Goal: Task Accomplishment & Management: Complete application form

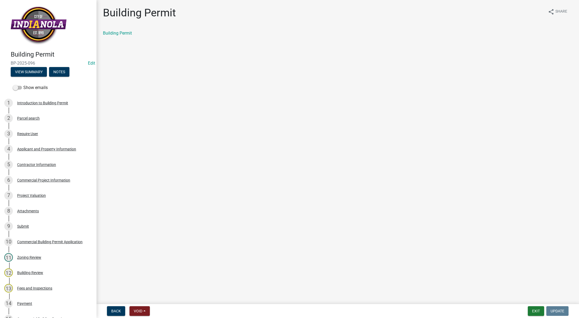
scroll to position [40, 0]
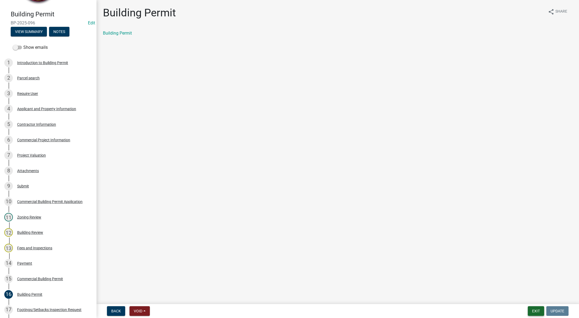
click at [536, 308] on button "Exit" at bounding box center [536, 311] width 16 height 10
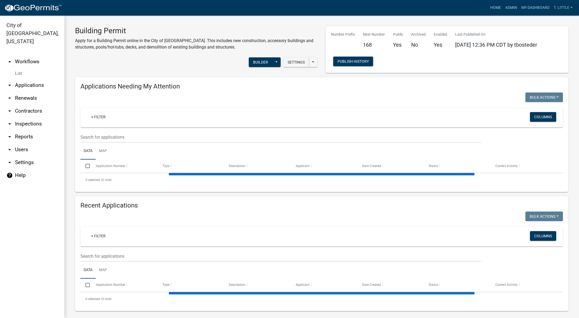
select select "3: 100"
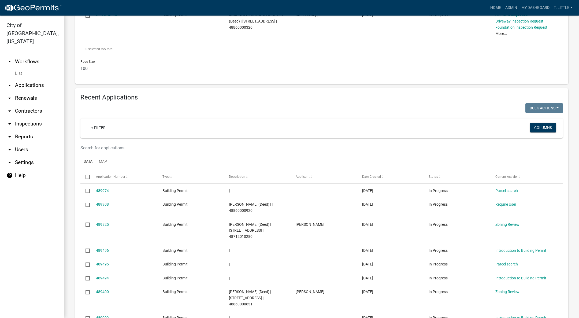
scroll to position [1809, 0]
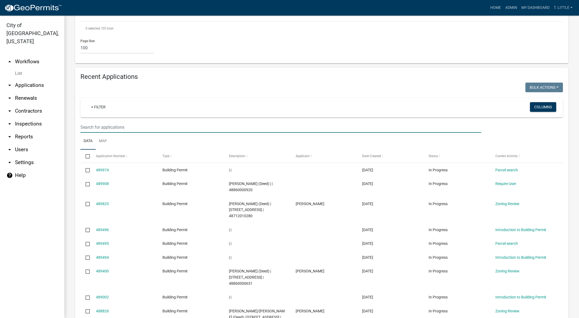
click at [142, 122] on input "text" at bounding box center [280, 127] width 401 height 11
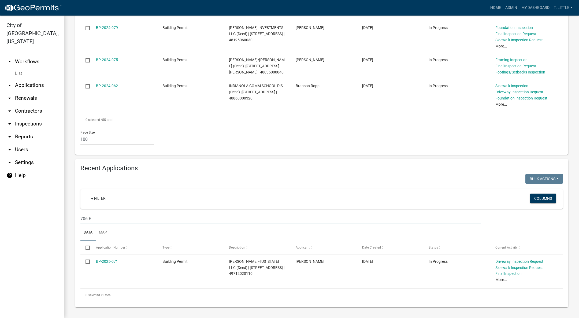
scroll to position [1644, 0]
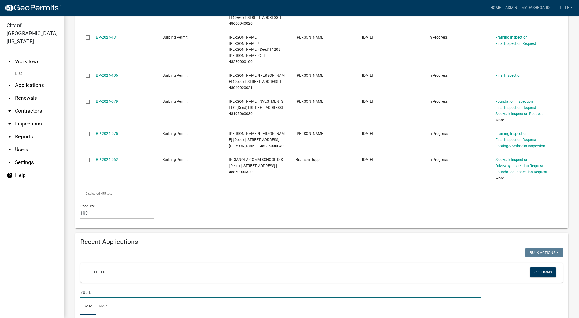
type input "706 E"
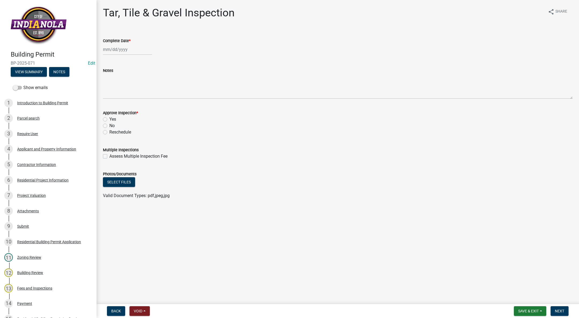
select select "10"
select select "2025"
click at [118, 51] on div "[PERSON_NAME] Feb Mar Apr [PERSON_NAME][DATE] Oct Nov [DATE] 1526 1527 1528 152…" at bounding box center [127, 49] width 49 height 11
click at [125, 83] on div "8" at bounding box center [125, 86] width 9 height 9
type input "[DATE]"
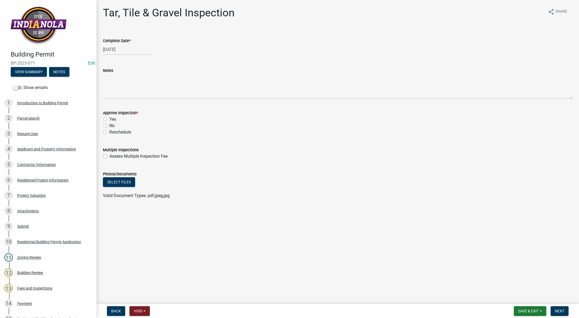
click at [109, 118] on label "Yes" at bounding box center [112, 119] width 7 height 6
click at [109, 118] on input "Yes" at bounding box center [110, 117] width 3 height 3
radio input "true"
click at [559, 306] on nav "Back Void Withdraw Lock Expire Void Save & Exit Save Save & Exit Next" at bounding box center [337, 311] width 482 height 14
click at [557, 309] on span "Next" at bounding box center [559, 311] width 9 height 4
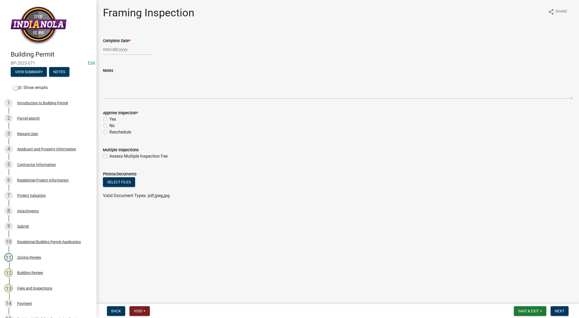
click at [109, 49] on div at bounding box center [127, 49] width 49 height 11
select select "10"
select select "2025"
click at [125, 86] on div "8" at bounding box center [125, 86] width 9 height 9
type input "[DATE]"
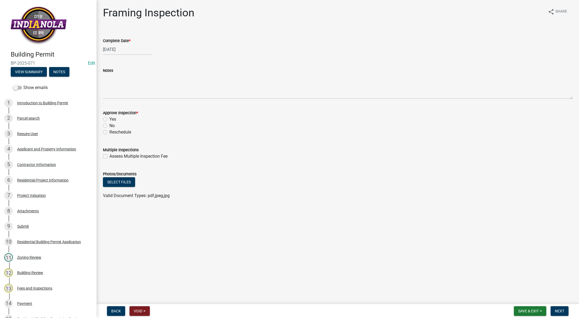
click at [109, 120] on label "Yes" at bounding box center [112, 119] width 7 height 6
click at [109, 120] on input "Yes" at bounding box center [110, 117] width 3 height 3
radio input "true"
click at [557, 310] on span "Next" at bounding box center [559, 311] width 9 height 4
select select "10"
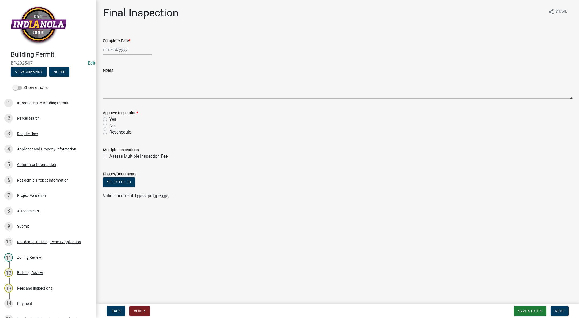
select select "2025"
drag, startPoint x: 116, startPoint y: 53, endPoint x: 109, endPoint y: 64, distance: 12.4
click at [114, 53] on div "[PERSON_NAME] Feb Mar Apr [PERSON_NAME][DATE] Oct Nov [DATE] 1526 1527 1528 152…" at bounding box center [127, 49] width 49 height 11
click at [124, 84] on div "8" at bounding box center [125, 86] width 9 height 9
type input "[DATE]"
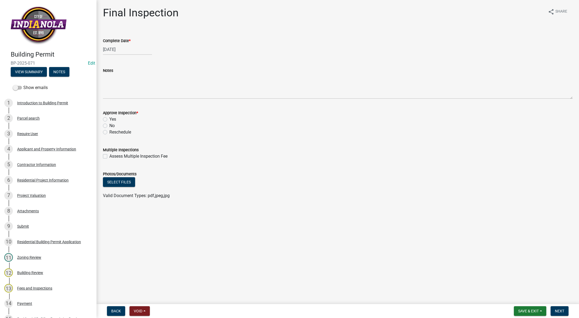
click at [109, 119] on label "Yes" at bounding box center [112, 119] width 7 height 6
click at [109, 119] on input "Yes" at bounding box center [110, 117] width 3 height 3
radio input "true"
click at [558, 306] on button "Next" at bounding box center [559, 311] width 18 height 10
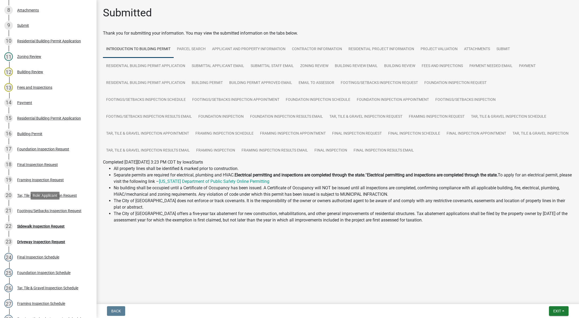
scroll to position [201, 0]
click at [28, 226] on div "Sidewalk Inspection Request" at bounding box center [40, 226] width 47 height 4
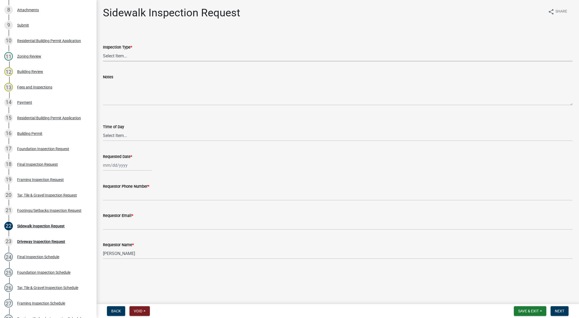
click at [110, 57] on select "Select Item... [GEOGRAPHIC_DATA]" at bounding box center [338, 55] width 470 height 11
click at [103, 50] on select "Select Item... [GEOGRAPHIC_DATA]" at bounding box center [338, 55] width 470 height 11
select select "31d1f77b-2535-448a-860d-f15fb204707d"
click at [123, 139] on select "Select Item... AM PM" at bounding box center [338, 135] width 470 height 11
click at [103, 130] on select "Select Item... AM PM" at bounding box center [338, 135] width 470 height 11
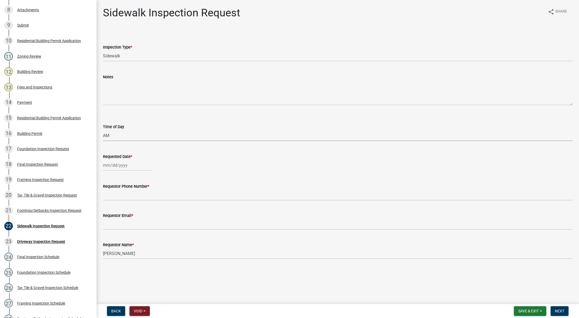
select select "88af556d-fdf1-454b-b933-61cadeae1443"
select select "10"
select select "2025"
click at [123, 161] on div "[PERSON_NAME] Feb Mar Apr [PERSON_NAME][DATE] Oct Nov [DATE] 1526 1527 1528 152…" at bounding box center [127, 165] width 49 height 11
click at [125, 202] on div "8" at bounding box center [125, 202] width 9 height 9
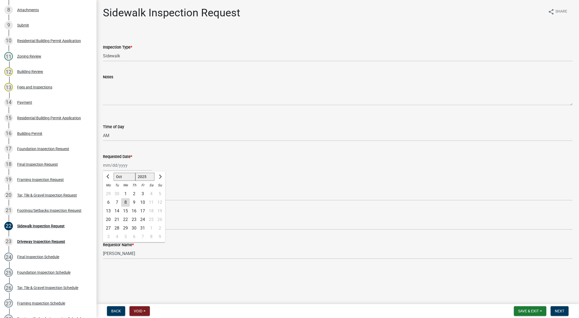
type input "[DATE]"
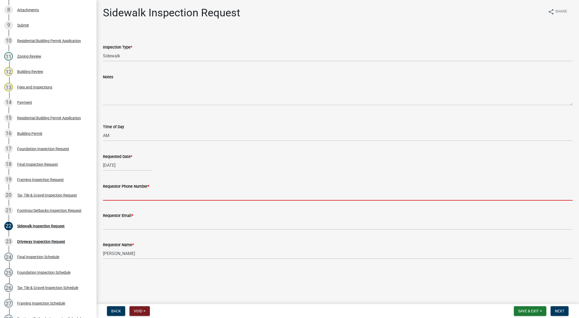
click at [116, 195] on input "Requestor Phone Number *" at bounding box center [338, 194] width 470 height 11
type input "[PHONE_NUMBER]"
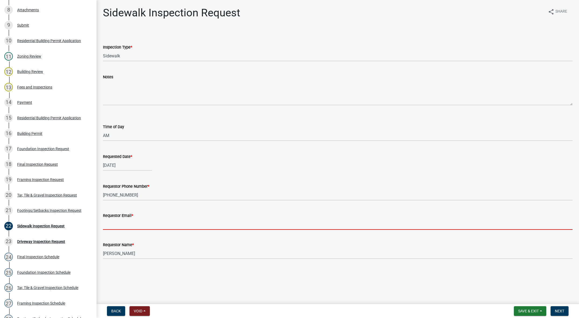
click at [143, 221] on input "Requestor Email *" at bounding box center [338, 224] width 470 height 11
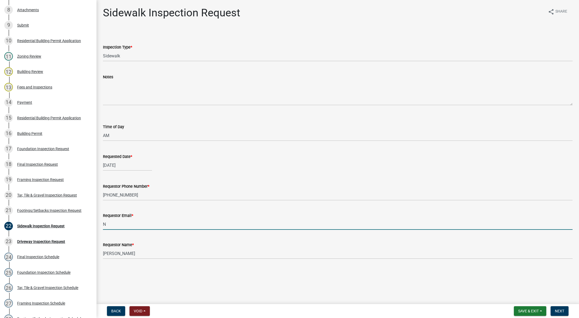
type input "[EMAIL_ADDRESS][DOMAIN_NAME]"
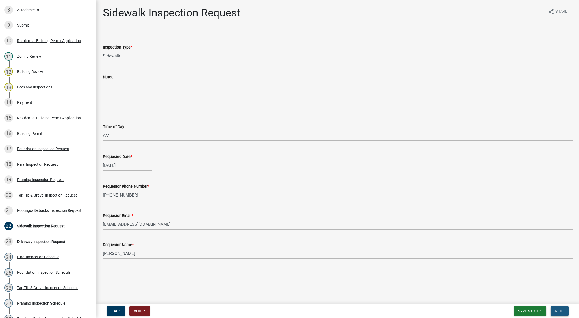
click at [558, 310] on span "Next" at bounding box center [559, 311] width 9 height 4
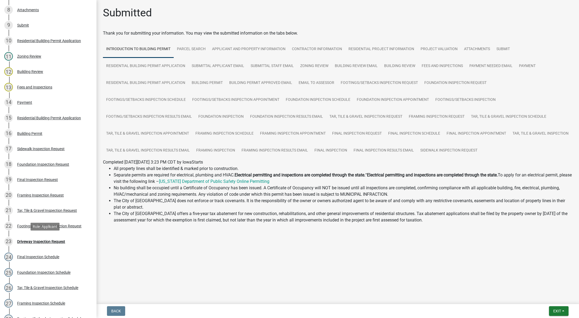
click at [51, 240] on div "Driveway Inspection Request" at bounding box center [41, 242] width 48 height 4
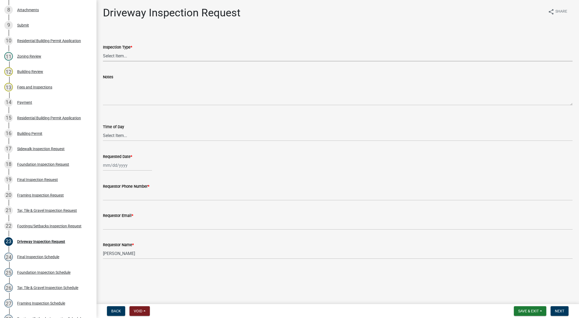
click at [135, 57] on select "Select Item... Driveway" at bounding box center [338, 55] width 470 height 11
click at [103, 50] on select "Select Item... Driveway" at bounding box center [338, 55] width 470 height 11
select select "31d1f77b-2535-448a-860d-f15fb204707d"
click at [114, 138] on select "Select Item... AM PM" at bounding box center [338, 135] width 470 height 11
click at [103, 130] on select "Select Item... AM PM" at bounding box center [338, 135] width 470 height 11
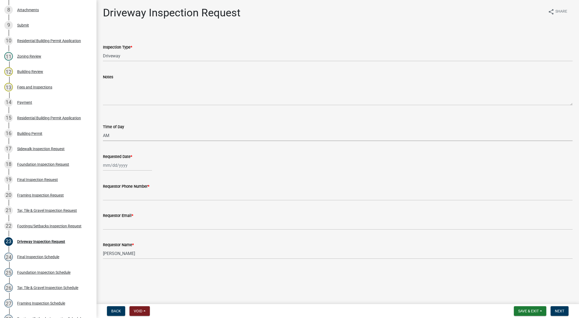
select select "88af556d-fdf1-454b-b933-61cadeae1443"
select select "10"
select select "2025"
click at [113, 167] on div "[PERSON_NAME] Feb Mar Apr [PERSON_NAME][DATE] Oct Nov [DATE] 1526 1527 1528 152…" at bounding box center [127, 165] width 49 height 11
click at [125, 203] on div "8" at bounding box center [125, 202] width 9 height 9
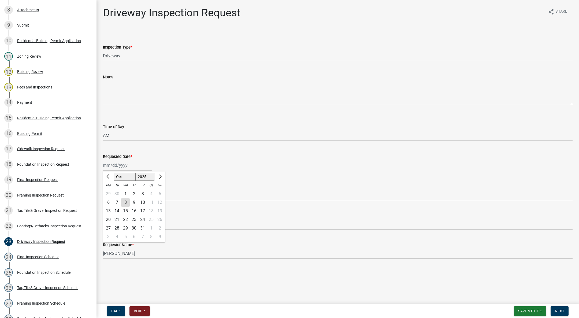
type input "[DATE]"
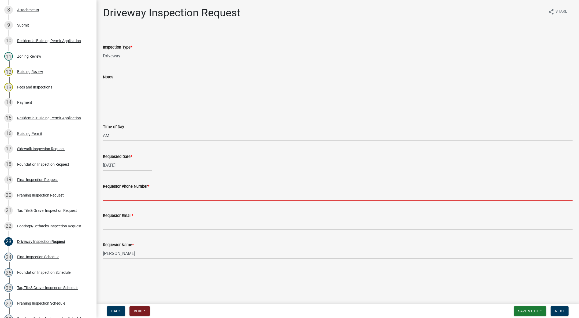
click at [117, 193] on input "Requestor Phone Number *" at bounding box center [338, 194] width 470 height 11
type input "[PHONE_NUMBER]"
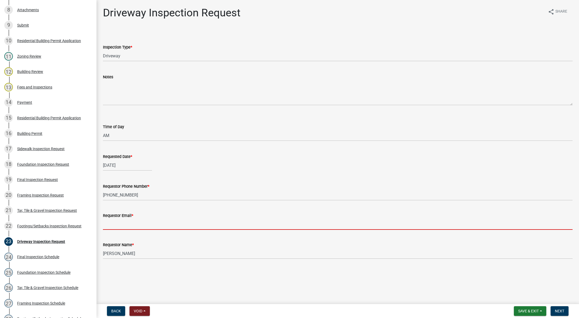
click at [142, 219] on input "Requestor Email *" at bounding box center [338, 224] width 470 height 11
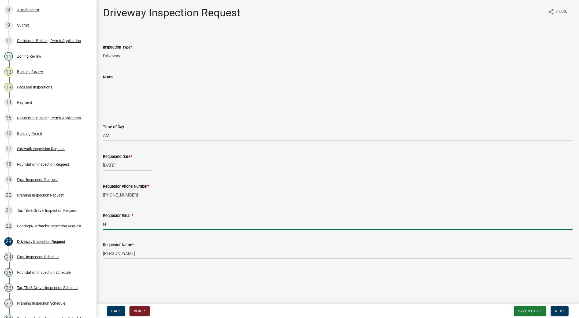
type input "[EMAIL_ADDRESS][DOMAIN_NAME]"
click at [559, 309] on span "Next" at bounding box center [559, 311] width 9 height 4
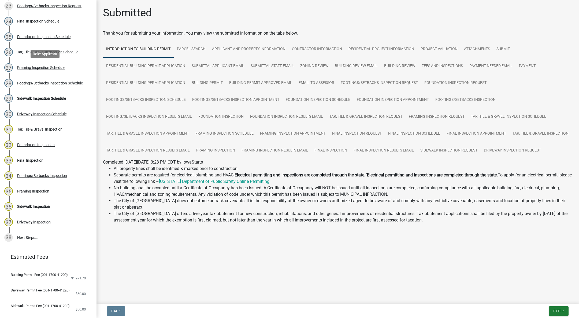
scroll to position [442, 0]
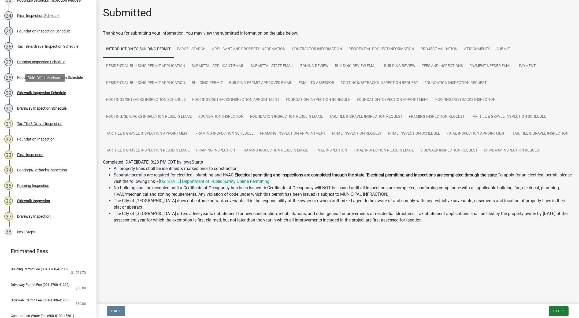
click at [44, 95] on div "29 Sidewalk Inspection Schedule" at bounding box center [46, 92] width 84 height 9
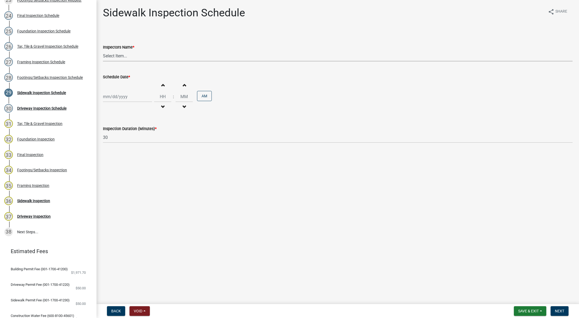
click at [110, 55] on select "Select Item... [DEMOGRAPHIC_DATA] (Indianola Other Inspector) T. Little ([PERSO…" at bounding box center [338, 55] width 470 height 11
select select "27b8dde7-9ed4-44e4-ae8e-5969b60be3e6"
click at [103, 50] on select "Select Item... [DEMOGRAPHIC_DATA] (Indianola Other Inspector) T. Little ([PERSO…" at bounding box center [338, 55] width 470 height 11
select select "10"
select select "2025"
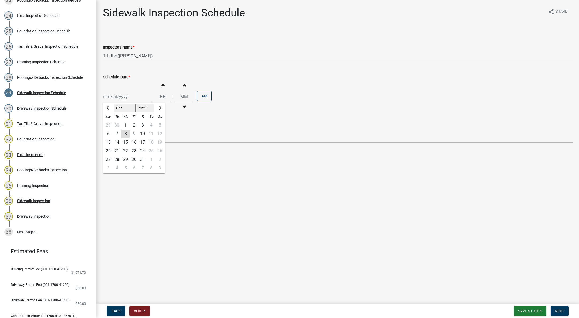
click at [111, 98] on div "[PERSON_NAME] Feb Mar Apr [PERSON_NAME][DATE] Oct Nov [DATE] 1526 1527 1528 152…" at bounding box center [127, 96] width 49 height 11
click at [124, 134] on div "8" at bounding box center [125, 133] width 9 height 9
type input "[DATE]"
click at [164, 105] on button "Decrement hours" at bounding box center [162, 107] width 11 height 10
type input "11"
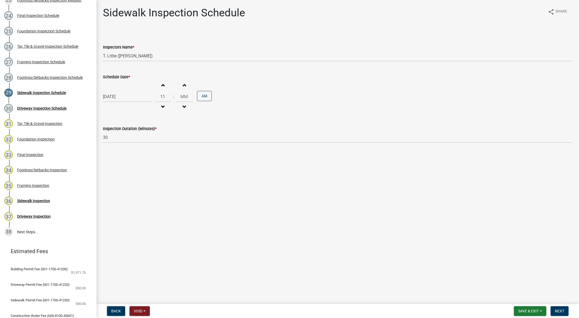
type input "00"
click at [209, 93] on button "PM" at bounding box center [204, 96] width 15 height 10
click at [565, 312] on button "Next" at bounding box center [559, 311] width 18 height 10
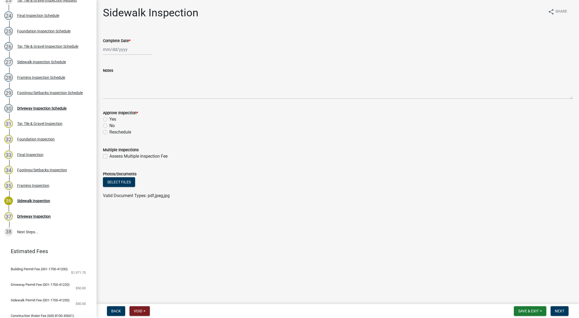
click at [111, 52] on div at bounding box center [127, 49] width 49 height 11
select select "10"
select select "2025"
click at [127, 90] on div "8" at bounding box center [125, 86] width 9 height 9
type input "[DATE]"
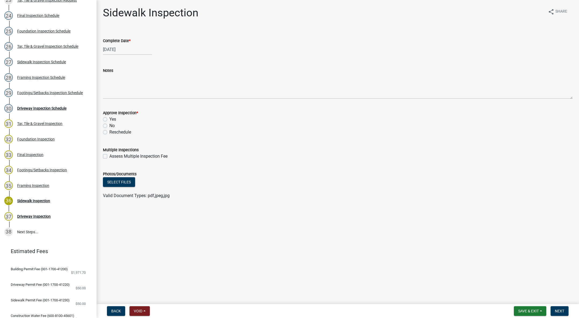
click at [109, 118] on label "Yes" at bounding box center [112, 119] width 7 height 6
click at [109, 118] on input "Yes" at bounding box center [110, 117] width 3 height 3
radio input "true"
drag, startPoint x: 554, startPoint y: 308, endPoint x: 248, endPoint y: 226, distance: 316.6
click at [554, 307] on button "Next" at bounding box center [559, 311] width 18 height 10
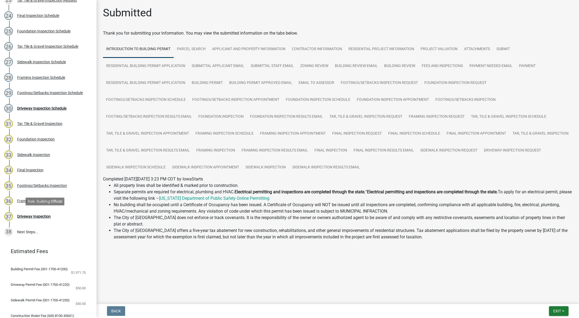
click at [36, 212] on div "37 Driveway Inspection" at bounding box center [46, 216] width 84 height 9
click at [49, 100] on link "29 Footings/Setbacks Inspection Schedule" at bounding box center [48, 93] width 96 height 16
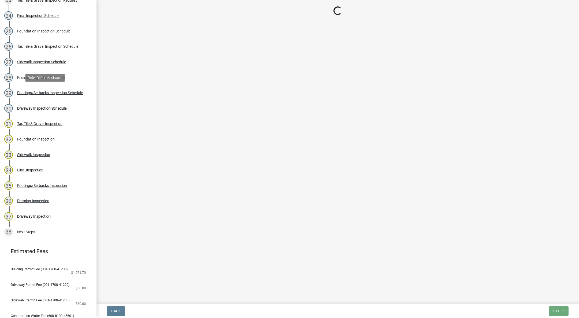
select select "27b8dde7-9ed4-44e4-ae8e-5969b60be3e6"
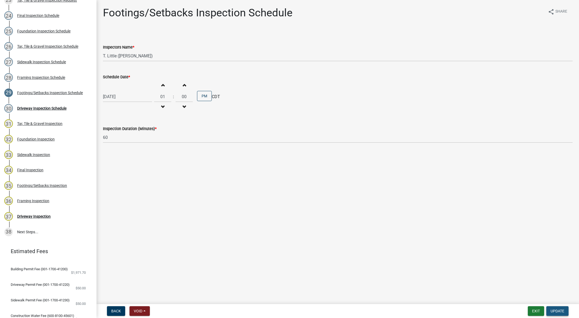
click at [548, 307] on button "Update" at bounding box center [557, 311] width 22 height 10
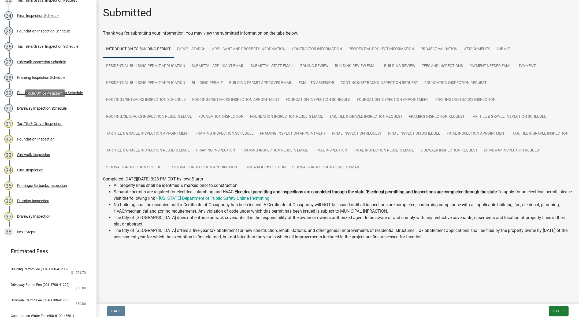
click at [66, 108] on div "Driveway Inspection Schedule" at bounding box center [41, 108] width 49 height 4
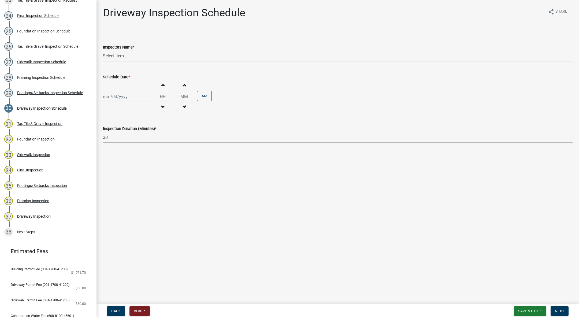
click at [122, 54] on select "Select Item... [DEMOGRAPHIC_DATA] (Indianola Other Inspector) T. Little ([PERSO…" at bounding box center [338, 55] width 470 height 11
select select "27b8dde7-9ed4-44e4-ae8e-5969b60be3e6"
click at [103, 50] on select "Select Item... [DEMOGRAPHIC_DATA] (Indianola Other Inspector) T. Little ([PERSO…" at bounding box center [338, 55] width 470 height 11
select select "10"
select select "2025"
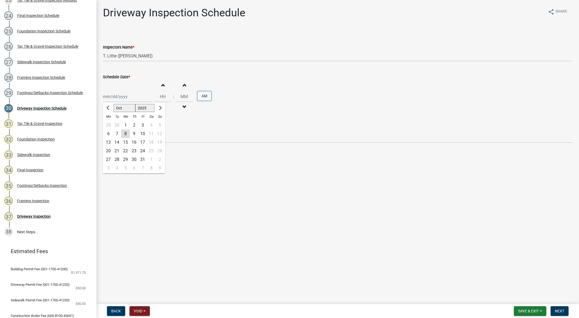
click at [136, 91] on div "[PERSON_NAME] Feb Mar Apr [PERSON_NAME][DATE] Oct Nov [DATE] 1526 1527 1528 152…" at bounding box center [127, 96] width 49 height 11
click at [125, 130] on div "8" at bounding box center [125, 133] width 9 height 9
type input "[DATE]"
click at [161, 106] on span "button" at bounding box center [162, 107] width 3 height 4
type input "11"
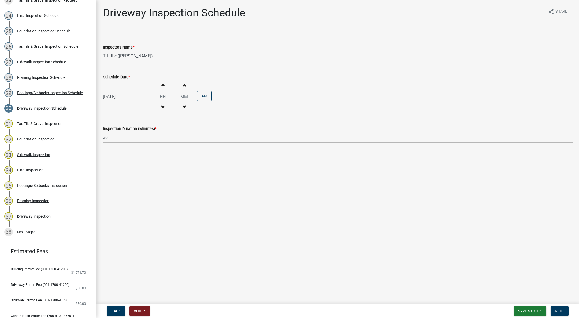
type input "00"
click at [204, 92] on button "PM" at bounding box center [204, 96] width 15 height 10
click at [557, 306] on button "Next" at bounding box center [559, 311] width 18 height 10
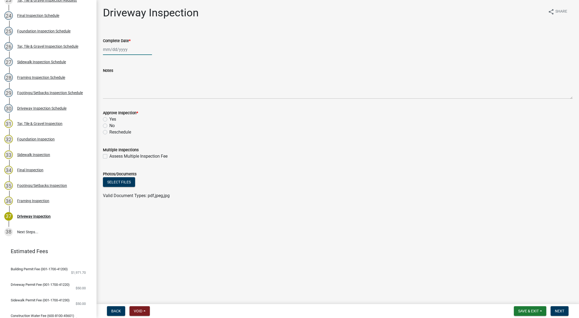
click at [107, 47] on div at bounding box center [127, 49] width 49 height 11
select select "10"
select select "2025"
click at [126, 83] on div "8" at bounding box center [125, 86] width 9 height 9
type input "[DATE]"
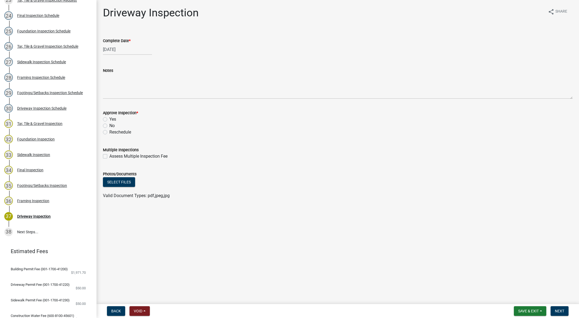
click at [109, 120] on label "Yes" at bounding box center [112, 119] width 7 height 6
click at [109, 120] on input "Yes" at bounding box center [110, 117] width 3 height 3
radio input "true"
click at [552, 310] on button "Next" at bounding box center [559, 311] width 18 height 10
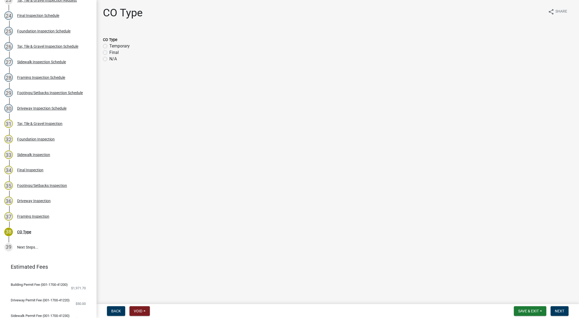
scroll to position [457, 0]
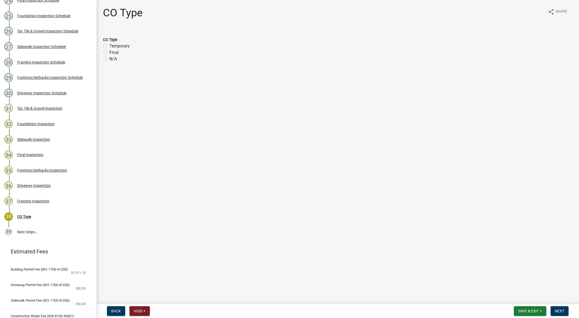
click at [109, 51] on label "Final" at bounding box center [113, 52] width 9 height 6
click at [109, 51] on input "Final" at bounding box center [110, 50] width 3 height 3
radio input "true"
click at [557, 309] on span "Next" at bounding box center [559, 311] width 9 height 4
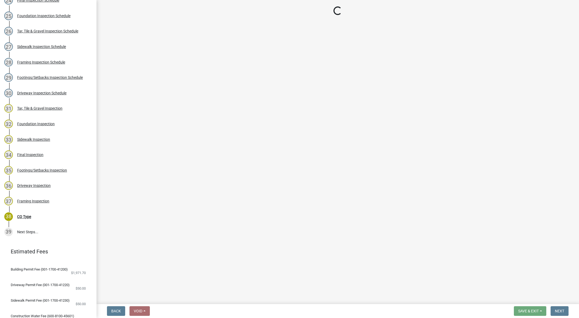
scroll to position [488, 0]
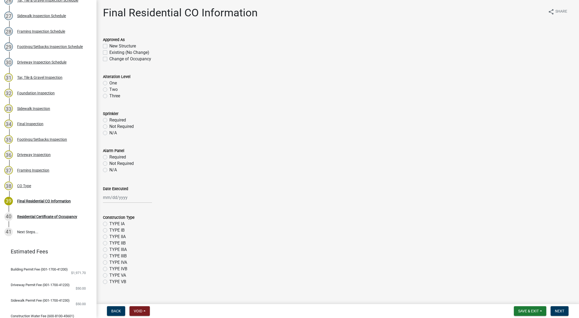
click at [109, 46] on label "New Structure" at bounding box center [122, 46] width 27 height 6
click at [109, 46] on input "New Structure" at bounding box center [110, 44] width 3 height 3
checkbox input "true"
checkbox input "false"
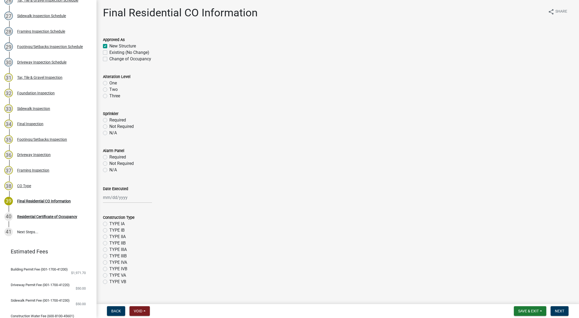
click at [109, 127] on label "Not Required" at bounding box center [121, 126] width 24 height 6
click at [109, 127] on input "Not Required" at bounding box center [110, 124] width 3 height 3
radio input "true"
click at [109, 163] on label "Not Required" at bounding box center [121, 163] width 24 height 6
click at [109, 163] on input "Not Required" at bounding box center [110, 161] width 3 height 3
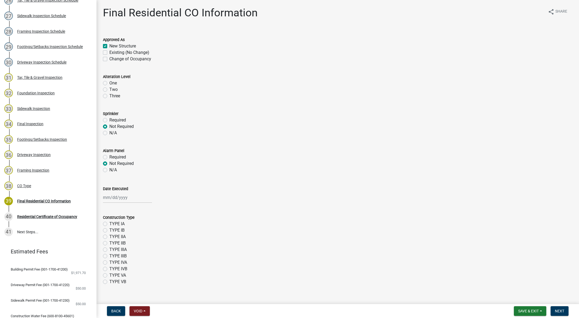
radio input "true"
select select "10"
select select "2025"
click at [114, 200] on div "[PERSON_NAME] Feb Mar Apr [PERSON_NAME][DATE] Oct Nov [DATE] 1526 1527 1528 152…" at bounding box center [127, 197] width 49 height 11
click at [125, 233] on div "8" at bounding box center [125, 234] width 9 height 9
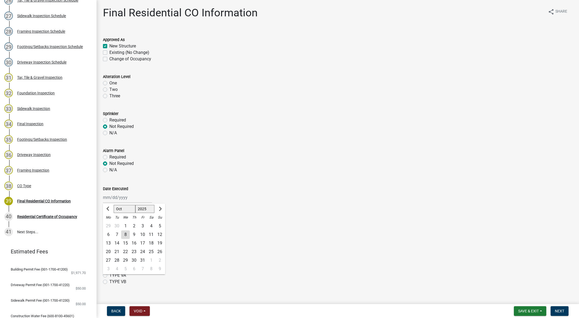
type input "[DATE]"
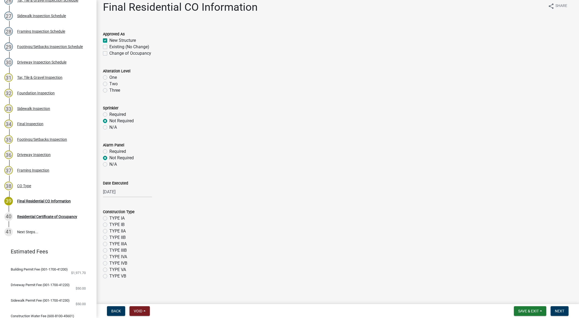
scroll to position [9, 0]
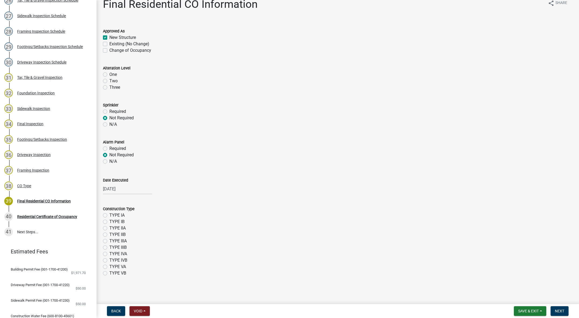
click at [109, 273] on label "TYPE VB" at bounding box center [117, 273] width 17 height 6
click at [109, 273] on input "TYPE VB" at bounding box center [110, 271] width 3 height 3
radio input "true"
click at [560, 306] on button "Next" at bounding box center [559, 311] width 18 height 10
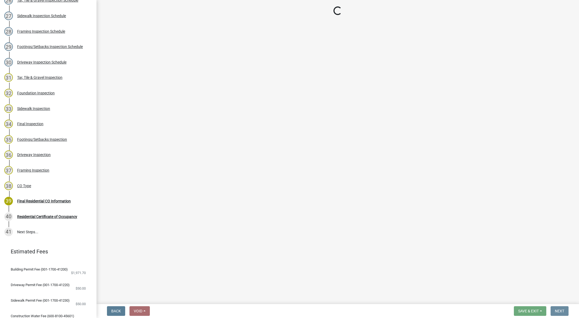
scroll to position [0, 0]
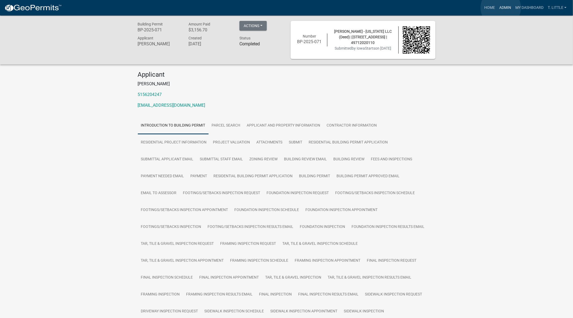
click at [501, 8] on link "Admin" at bounding box center [505, 8] width 16 height 10
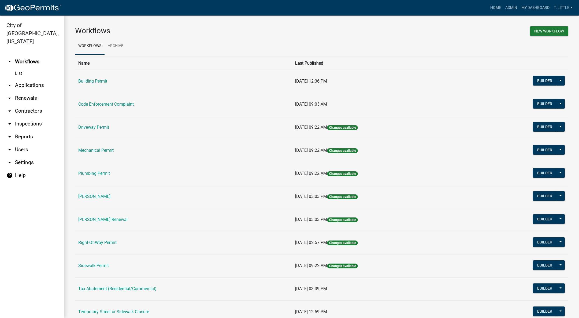
click at [90, 82] on link "Building Permit" at bounding box center [92, 81] width 29 height 5
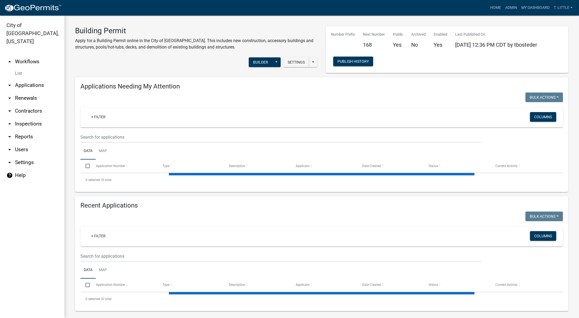
select select "3: 100"
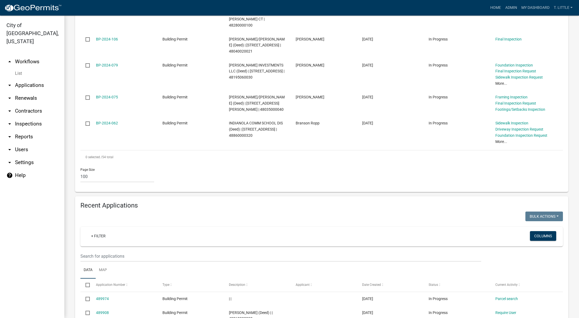
scroll to position [1769, 0]
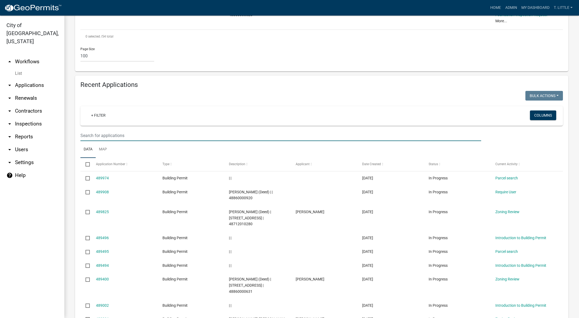
click at [141, 130] on input "text" at bounding box center [280, 135] width 401 height 11
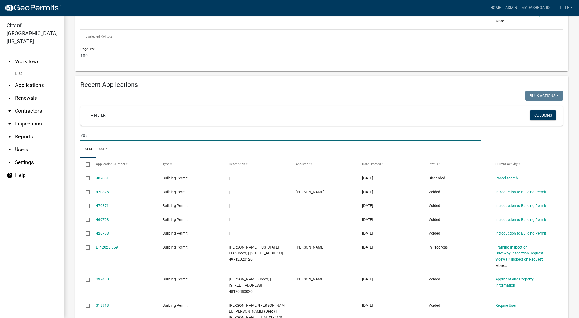
type input "708"
click at [108, 245] on link "BP-2025-069" at bounding box center [107, 247] width 22 height 4
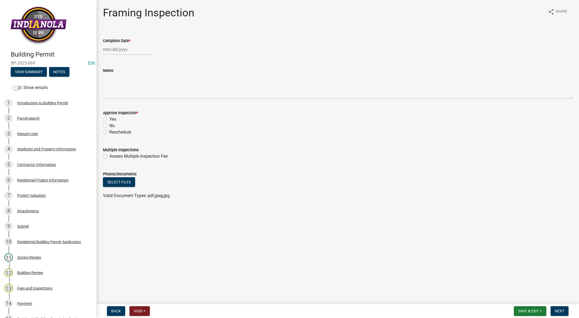
click at [113, 51] on div at bounding box center [127, 49] width 49 height 11
select select "10"
select select "2025"
click at [126, 85] on div "8" at bounding box center [125, 86] width 9 height 9
type input "[DATE]"
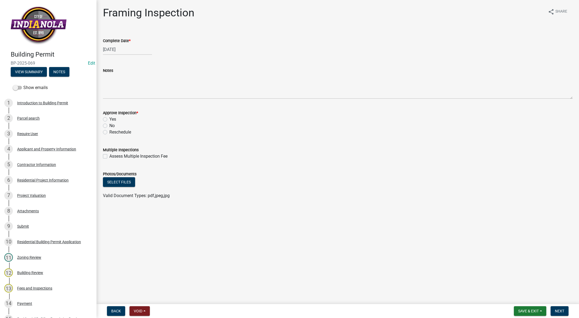
click at [109, 118] on label "Yes" at bounding box center [112, 119] width 7 height 6
click at [109, 118] on input "Yes" at bounding box center [110, 117] width 3 height 3
radio input "true"
click at [558, 307] on button "Next" at bounding box center [559, 311] width 18 height 10
click at [114, 49] on div at bounding box center [127, 49] width 49 height 11
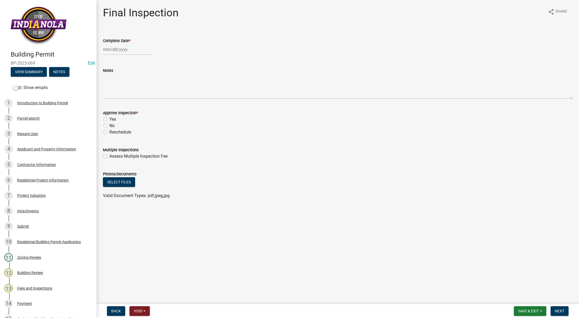
select select "10"
select select "2025"
click at [126, 87] on div "8" at bounding box center [125, 86] width 9 height 9
type input "[DATE]"
click at [109, 118] on label "Yes" at bounding box center [112, 119] width 7 height 6
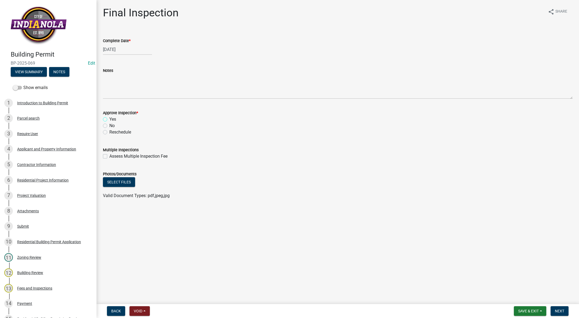
click at [109, 118] on input "Yes" at bounding box center [110, 117] width 3 height 3
radio input "true"
click at [557, 315] on button "Next" at bounding box center [559, 311] width 18 height 10
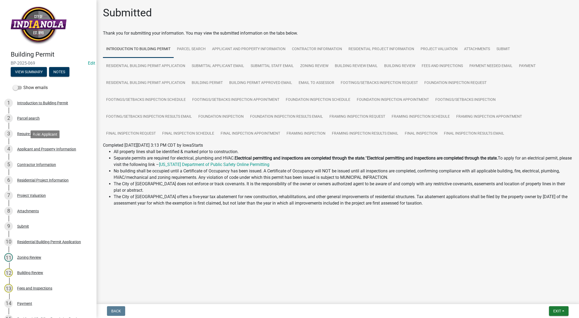
scroll to position [241, 0]
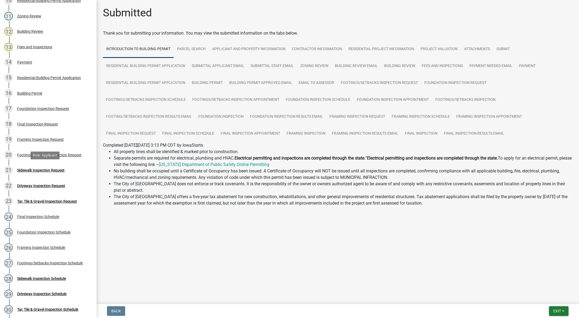
click at [59, 173] on div "21 Sidewalk Inspection Request" at bounding box center [46, 170] width 84 height 9
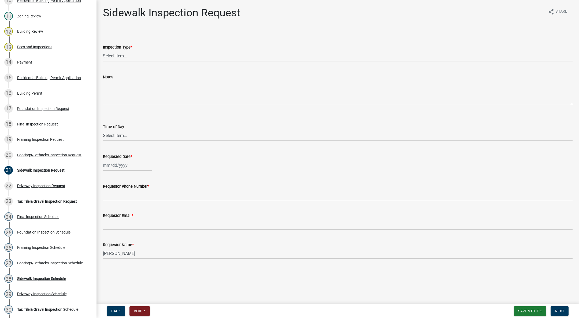
click at [112, 55] on select "Select Item... [GEOGRAPHIC_DATA]" at bounding box center [338, 55] width 470 height 11
click at [103, 50] on select "Select Item... [GEOGRAPHIC_DATA]" at bounding box center [338, 55] width 470 height 11
select select "31d1f77b-2535-448a-860d-f15fb204707d"
click at [120, 134] on select "Select Item... AM PM" at bounding box center [338, 135] width 470 height 11
click at [103, 130] on select "Select Item... AM PM" at bounding box center [338, 135] width 470 height 11
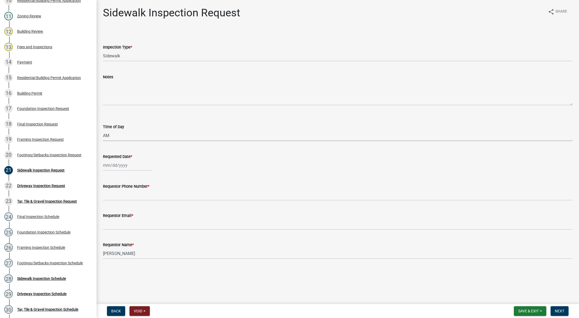
select select "88af556d-fdf1-454b-b933-61cadeae1443"
select select "10"
select select "2025"
click at [114, 163] on div "[PERSON_NAME] Feb Mar Apr [PERSON_NAME][DATE] Oct Nov [DATE] 1526 1527 1528 152…" at bounding box center [127, 165] width 49 height 11
click at [125, 204] on div "8" at bounding box center [125, 202] width 9 height 9
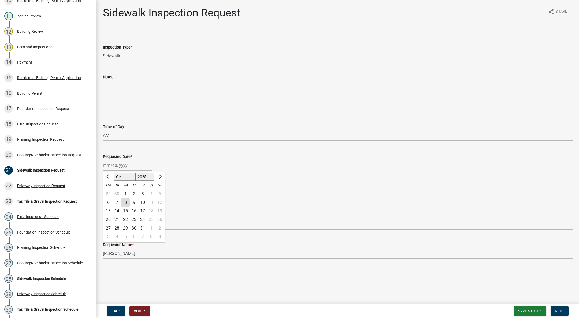
type input "[DATE]"
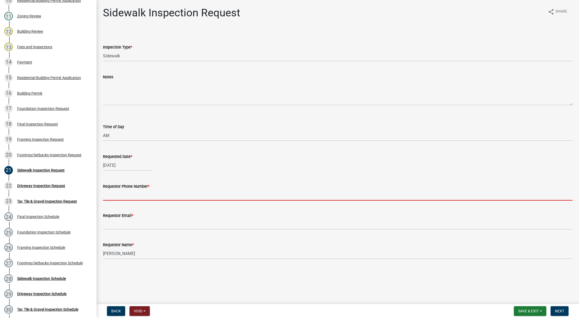
click at [121, 195] on input "Requestor Phone Number *" at bounding box center [338, 194] width 470 height 11
type input "[PHONE_NUMBER]"
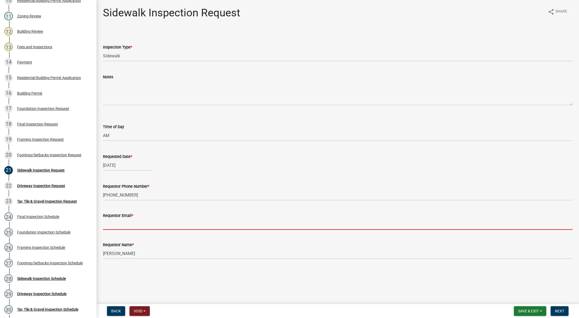
click at [146, 225] on input "Requestor Email *" at bounding box center [338, 224] width 470 height 11
click at [147, 219] on input "Requestor Email *" at bounding box center [338, 224] width 470 height 11
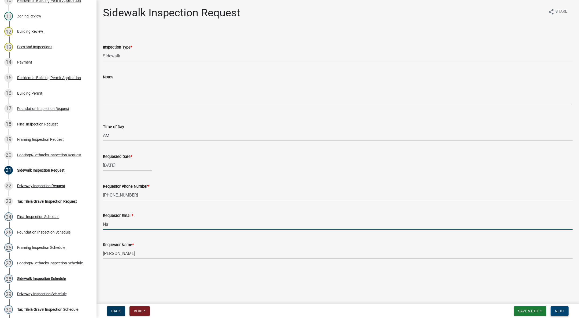
click at [557, 307] on button "Next" at bounding box center [559, 311] width 18 height 10
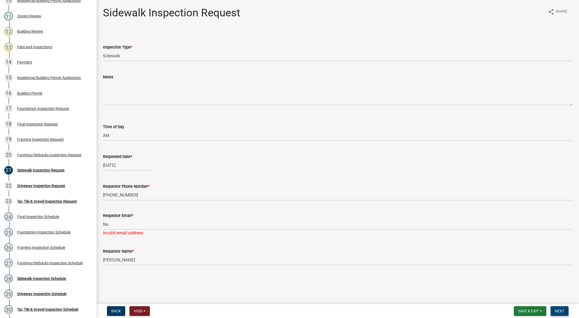
click at [567, 308] on button "Next" at bounding box center [559, 311] width 18 height 10
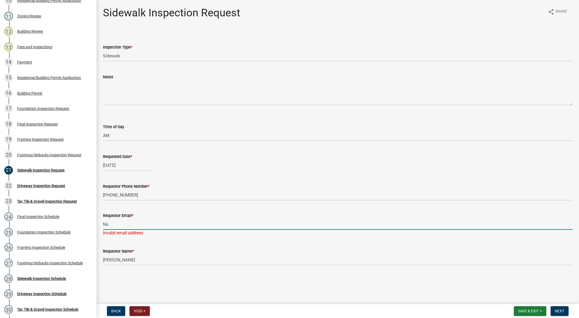
click at [137, 220] on input "Na" at bounding box center [338, 224] width 470 height 11
type input "[EMAIL_ADDRESS][DOMAIN_NAME]"
click at [558, 312] on span "Next" at bounding box center [559, 311] width 9 height 4
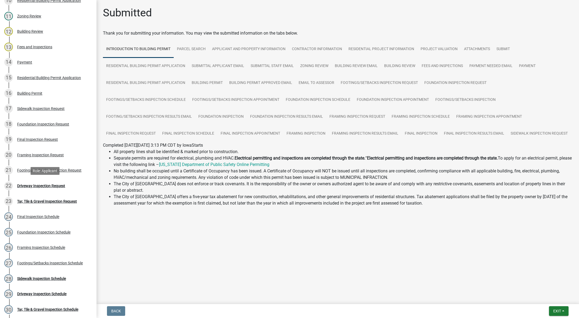
click at [30, 186] on div "Driveway Inspection Request" at bounding box center [41, 186] width 48 height 4
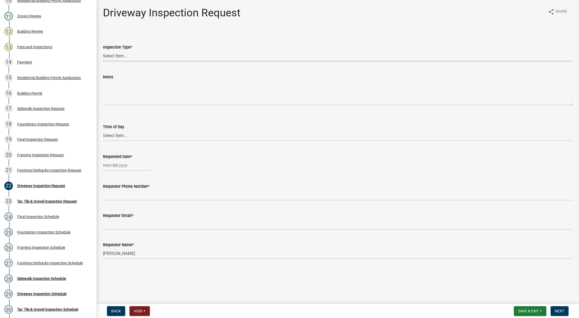
click at [123, 57] on select "Select Item... Driveway" at bounding box center [338, 55] width 470 height 11
click at [103, 50] on select "Select Item... Driveway" at bounding box center [338, 55] width 470 height 11
select select "31d1f77b-2535-448a-860d-f15fb204707d"
click at [123, 135] on select "Select Item... AM PM" at bounding box center [338, 135] width 470 height 11
click at [103, 130] on select "Select Item... AM PM" at bounding box center [338, 135] width 470 height 11
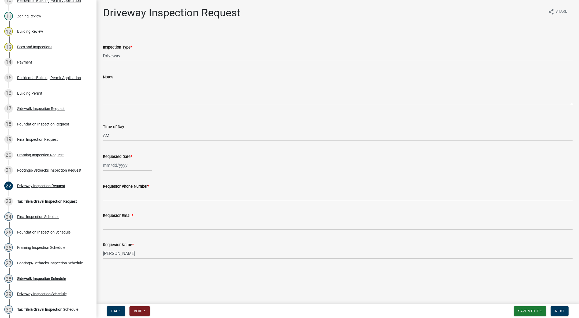
select select "88af556d-fdf1-454b-b933-61cadeae1443"
click at [121, 159] on div "Requested Date *" at bounding box center [338, 156] width 470 height 6
select select "10"
select select "2025"
click at [119, 162] on div "[PERSON_NAME] Feb Mar Apr [PERSON_NAME][DATE] Oct Nov [DATE] 1526 1527 1528 152…" at bounding box center [127, 165] width 49 height 11
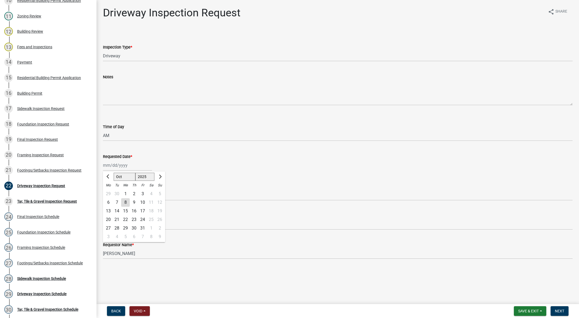
click at [123, 201] on div "8" at bounding box center [125, 202] width 9 height 9
type input "[DATE]"
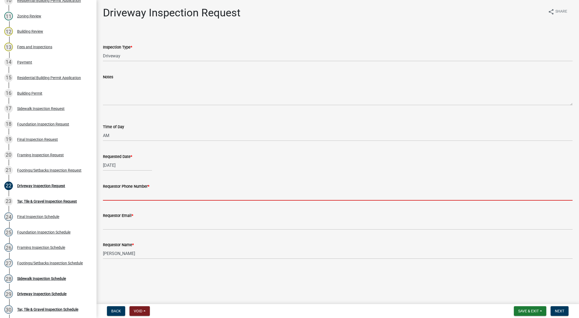
click at [119, 197] on input "Requestor Phone Number *" at bounding box center [338, 194] width 470 height 11
type input "[PHONE_NUMBER]"
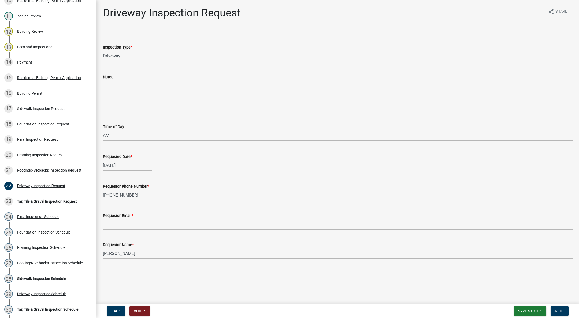
click at [123, 216] on label "Requestor Email *" at bounding box center [118, 216] width 30 height 4
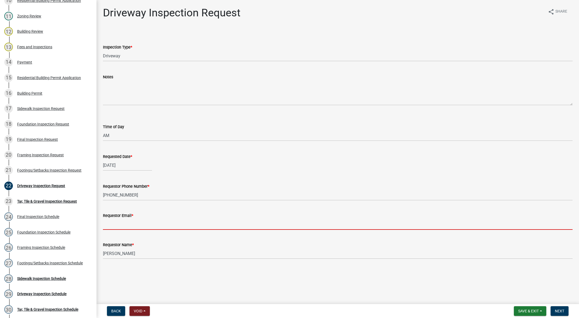
click at [123, 219] on input "Requestor Email *" at bounding box center [338, 224] width 470 height 11
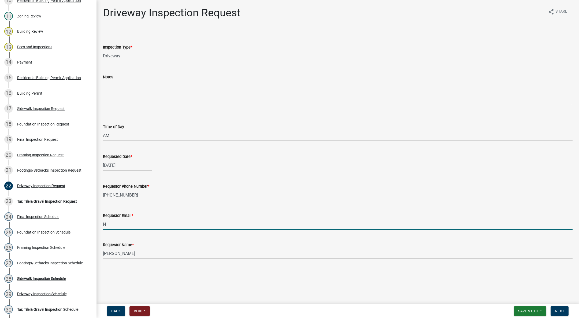
type input "[EMAIL_ADDRESS][DOMAIN_NAME]"
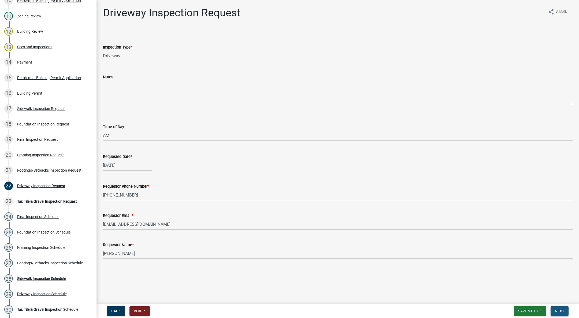
drag, startPoint x: 560, startPoint y: 308, endPoint x: 559, endPoint y: 300, distance: 8.1
click at [560, 306] on button "Next" at bounding box center [559, 311] width 18 height 10
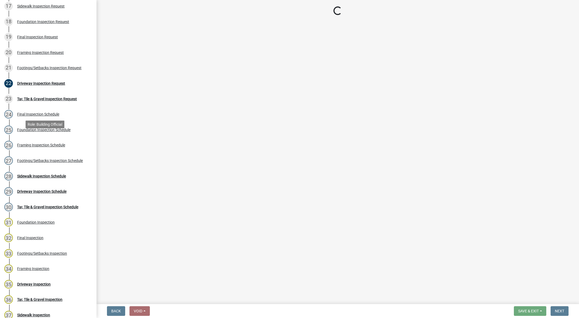
scroll to position [442, 0]
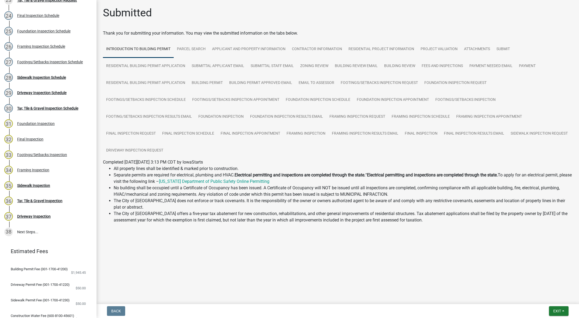
click at [50, 76] on div "Sidewalk Inspection Schedule" at bounding box center [41, 78] width 49 height 4
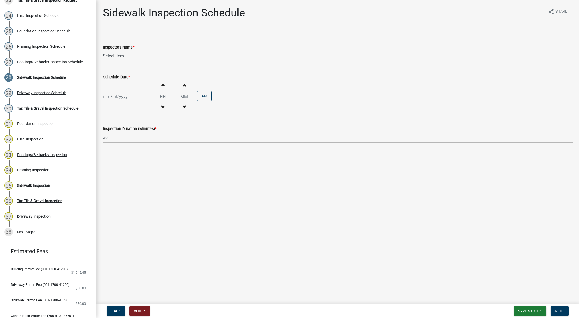
click at [122, 54] on select "Select Item... [DEMOGRAPHIC_DATA] (Indianola Other Inspector) T. Little ([PERSO…" at bounding box center [338, 55] width 470 height 11
select select "27b8dde7-9ed4-44e4-ae8e-5969b60be3e6"
click at [103, 50] on select "Select Item... [DEMOGRAPHIC_DATA] (Indianola Other Inspector) T. Little ([PERSO…" at bounding box center [338, 55] width 470 height 11
click at [120, 95] on div at bounding box center [127, 96] width 49 height 11
select select "10"
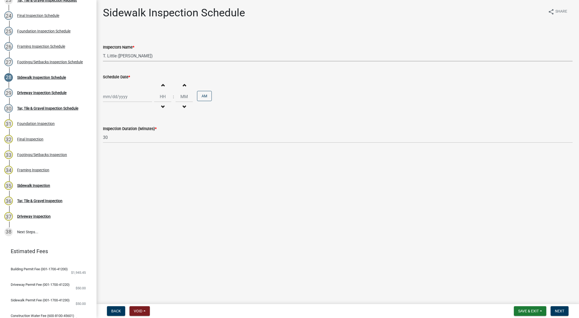
select select "2025"
click at [123, 132] on div "8" at bounding box center [125, 133] width 9 height 9
type input "[DATE]"
click at [161, 85] on span "button" at bounding box center [162, 85] width 3 height 4
type input "01"
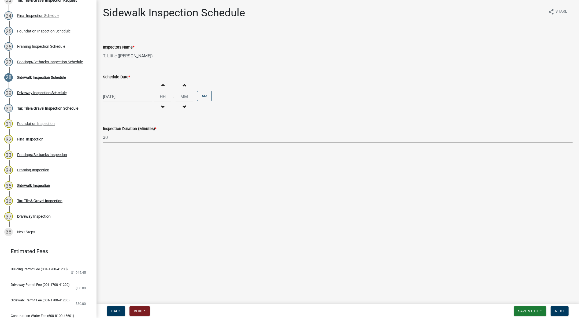
type input "00"
click at [203, 96] on button "AM" at bounding box center [204, 96] width 15 height 10
click at [562, 309] on span "Next" at bounding box center [559, 311] width 9 height 4
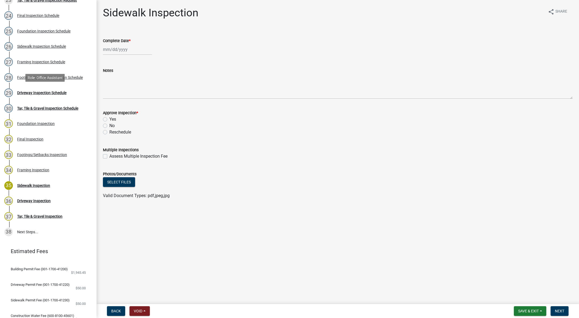
click at [48, 93] on div "Driveway Inspection Schedule" at bounding box center [41, 93] width 49 height 4
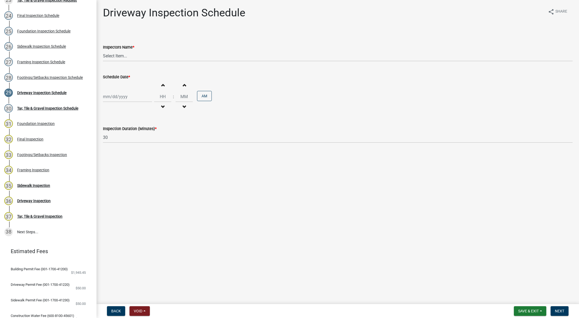
click at [129, 61] on wm-data-entity-input "Inspectors Name * Select Item... [DEMOGRAPHIC_DATA] (Indianola Other Inspector)…" at bounding box center [338, 48] width 470 height 36
click at [125, 54] on select "Select Item... [DEMOGRAPHIC_DATA] (Indianola Other Inspector) T. Little ([PERSO…" at bounding box center [338, 55] width 470 height 11
select select "27b8dde7-9ed4-44e4-ae8e-5969b60be3e6"
click at [103, 50] on select "Select Item... [DEMOGRAPHIC_DATA] (Indianola Other Inspector) T. Little ([PERSO…" at bounding box center [338, 55] width 470 height 11
click at [114, 96] on div at bounding box center [127, 96] width 49 height 11
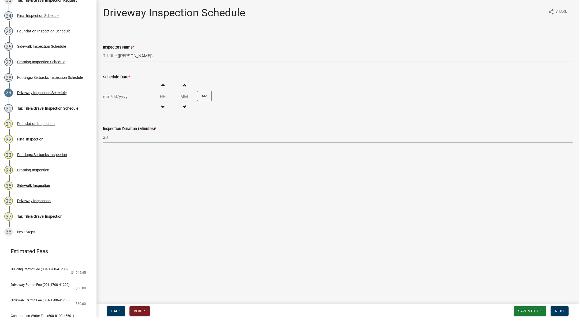
select select "10"
select select "2025"
click at [125, 132] on div "8" at bounding box center [125, 133] width 9 height 9
type input "[DATE]"
click at [164, 84] on button "Increment hours" at bounding box center [162, 85] width 11 height 10
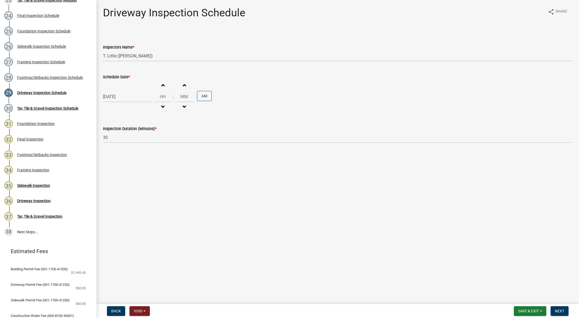
type input "01"
type input "00"
click at [199, 94] on button "AM" at bounding box center [204, 96] width 15 height 10
click at [563, 310] on span "Next" at bounding box center [559, 311] width 9 height 4
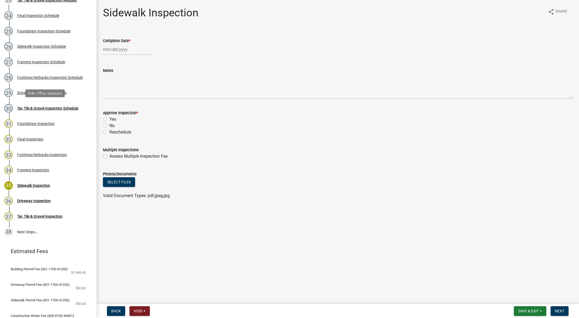
click at [70, 109] on div "Tar, Tile & Gravel Inspection Schedule" at bounding box center [47, 108] width 61 height 4
click at [117, 48] on div at bounding box center [127, 49] width 49 height 11
select select "10"
select select "2025"
click at [124, 85] on div "8" at bounding box center [125, 86] width 9 height 9
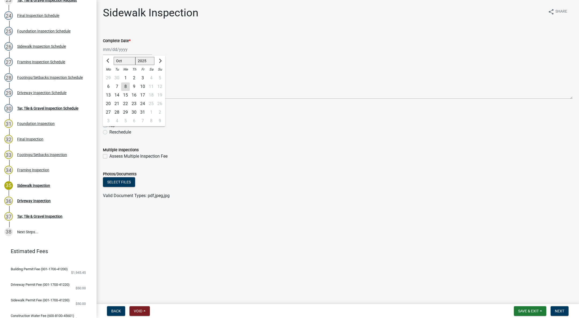
type input "[DATE]"
click at [109, 119] on label "Yes" at bounding box center [112, 119] width 7 height 6
click at [109, 119] on input "Yes" at bounding box center [110, 117] width 3 height 3
radio input "true"
click at [552, 309] on button "Next" at bounding box center [559, 311] width 18 height 10
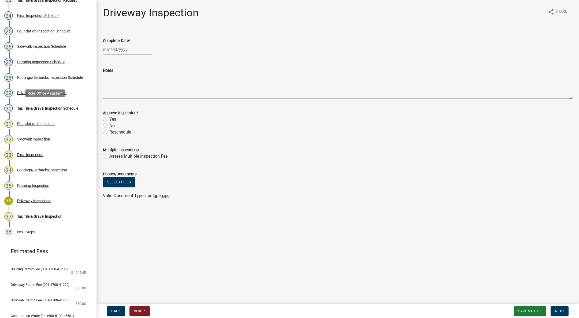
click at [39, 110] on div "Tar, Tile & Gravel Inspection Schedule" at bounding box center [47, 108] width 61 height 4
click at [62, 107] on div "Tar, Tile & Gravel Inspection Schedule" at bounding box center [47, 108] width 61 height 4
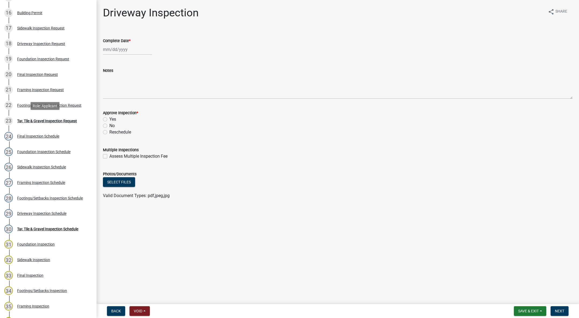
click at [54, 115] on link "23 Tar, Tile & Gravel Inspection Request" at bounding box center [48, 121] width 96 height 16
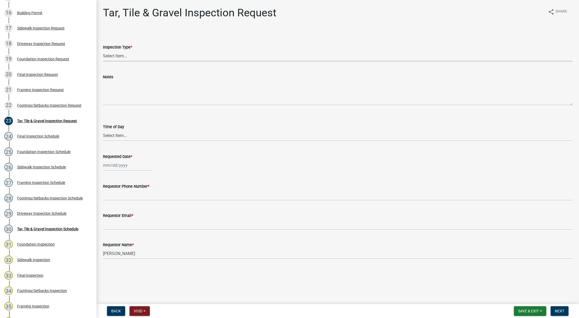
click at [113, 56] on select "Select Item... Tar, Tile & Gravel" at bounding box center [338, 55] width 470 height 11
click at [103, 50] on select "Select Item... Tar, Tile & Gravel" at bounding box center [338, 55] width 470 height 11
select select "fda2d186-7b72-494f-953d-ff3224f5c2b2"
click at [116, 134] on select "Select Item... AM PM" at bounding box center [338, 135] width 470 height 11
click at [103, 130] on select "Select Item... AM PM" at bounding box center [338, 135] width 470 height 11
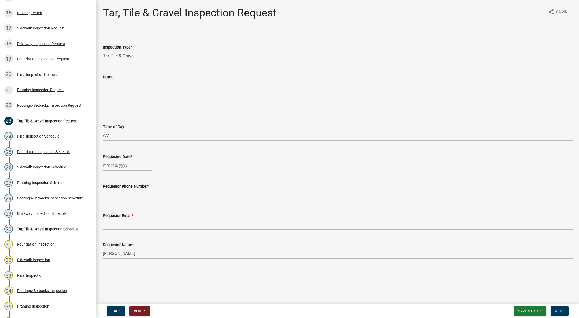
select select "88af556d-fdf1-454b-b933-61cadeae1443"
click at [117, 169] on div at bounding box center [127, 165] width 49 height 11
select select "10"
select select "2025"
click at [127, 200] on div "8" at bounding box center [125, 202] width 9 height 9
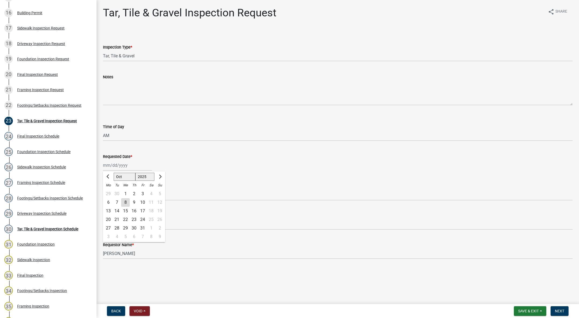
type input "[DATE]"
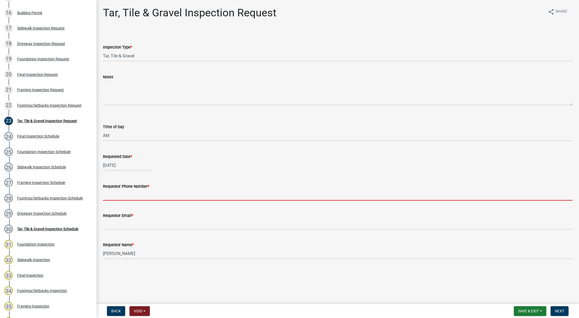
click at [122, 193] on input "Requestor Phone Number *" at bounding box center [338, 194] width 470 height 11
type input "[PHONE_NUMBER]"
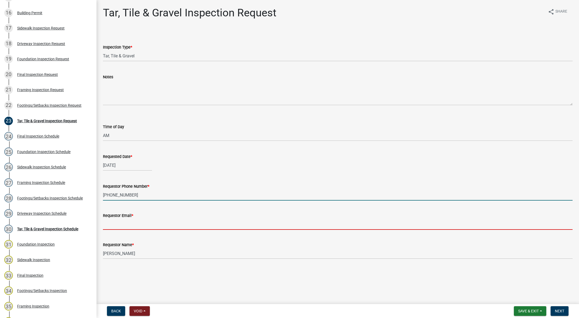
click at [135, 226] on input "Requestor Email *" at bounding box center [338, 224] width 470 height 11
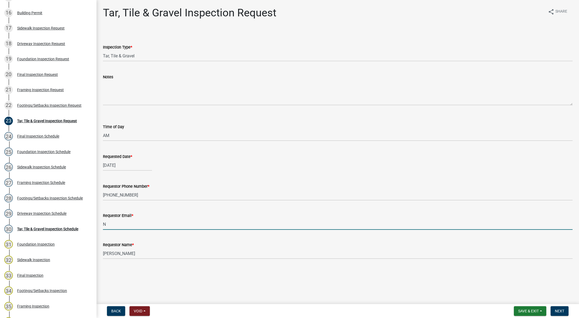
type input "[EMAIL_ADDRESS][DOMAIN_NAME]"
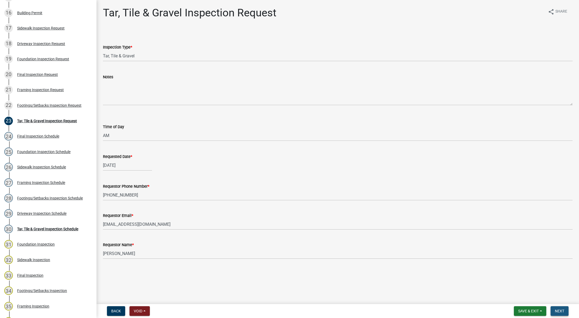
click at [565, 310] on button "Next" at bounding box center [559, 311] width 18 height 10
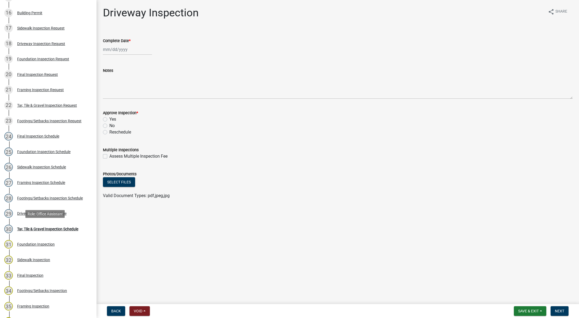
click at [30, 225] on div "30 Tar, Tile & Gravel Inspection Schedule" at bounding box center [46, 229] width 84 height 9
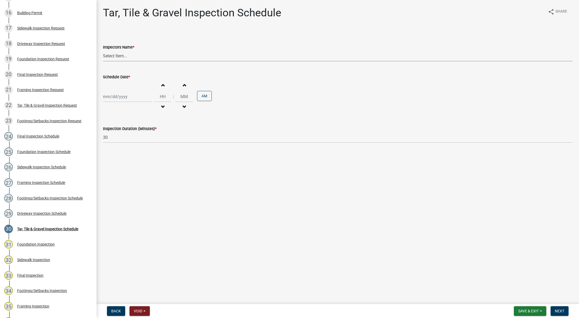
click at [125, 59] on select "Select Item... [DEMOGRAPHIC_DATA] (Indianola Other Inspector) T. Little ([PERSO…" at bounding box center [338, 55] width 470 height 11
select select "27b8dde7-9ed4-44e4-ae8e-5969b60be3e6"
click at [103, 50] on select "Select Item... [DEMOGRAPHIC_DATA] (Indianola Other Inspector) T. Little ([PERSO…" at bounding box center [338, 55] width 470 height 11
click at [117, 98] on div at bounding box center [127, 96] width 49 height 11
select select "10"
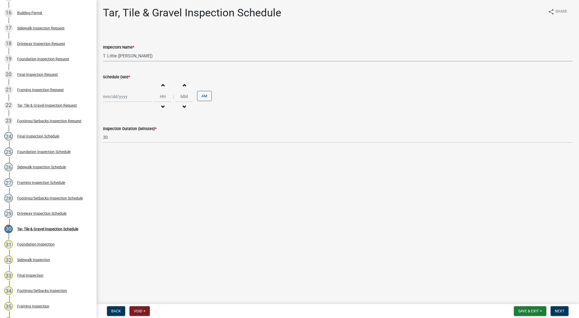
select select "2025"
click at [125, 132] on div "8" at bounding box center [125, 133] width 9 height 9
type input "[DATE]"
click at [161, 108] on span "button" at bounding box center [162, 107] width 3 height 4
type input "11"
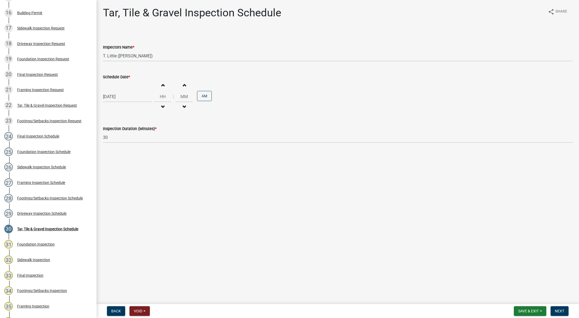
type input "00"
click at [201, 97] on button "PM" at bounding box center [204, 96] width 15 height 10
click at [557, 309] on span "Next" at bounding box center [559, 311] width 9 height 4
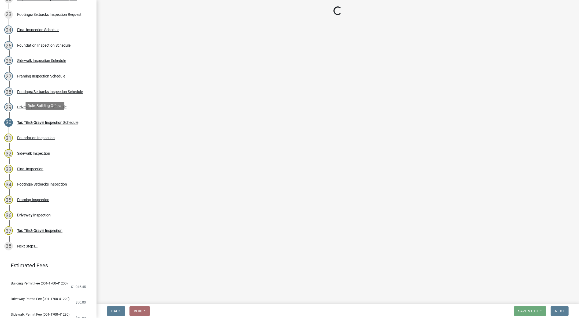
scroll to position [523, 0]
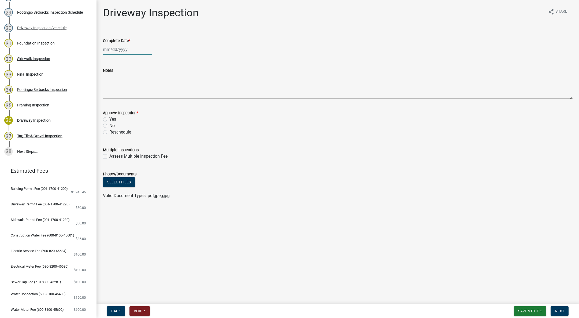
click at [117, 51] on div at bounding box center [127, 49] width 49 height 11
select select "10"
select select "2025"
click at [125, 85] on div "8" at bounding box center [125, 86] width 9 height 9
type input "[DATE]"
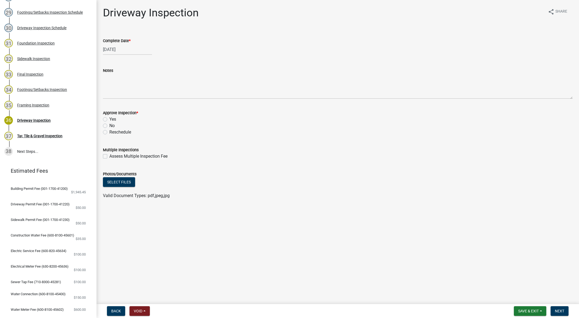
click at [109, 118] on label "Yes" at bounding box center [112, 119] width 7 height 6
click at [109, 118] on input "Yes" at bounding box center [110, 117] width 3 height 3
radio input "true"
drag, startPoint x: 560, startPoint y: 310, endPoint x: 536, endPoint y: 280, distance: 38.5
click at [560, 310] on span "Next" at bounding box center [559, 311] width 9 height 4
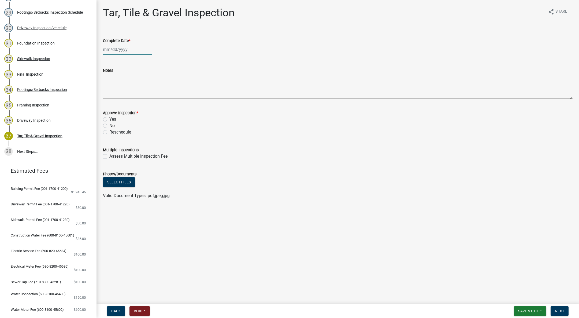
click at [115, 49] on div at bounding box center [127, 49] width 49 height 11
select select "10"
select select "2025"
click at [125, 84] on div "8" at bounding box center [125, 86] width 9 height 9
type input "[DATE]"
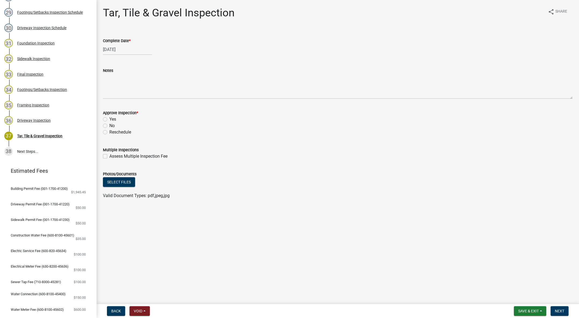
click at [109, 118] on label "Yes" at bounding box center [112, 119] width 7 height 6
click at [109, 118] on input "Yes" at bounding box center [110, 117] width 3 height 3
radio input "true"
click at [555, 311] on span "Next" at bounding box center [559, 311] width 9 height 4
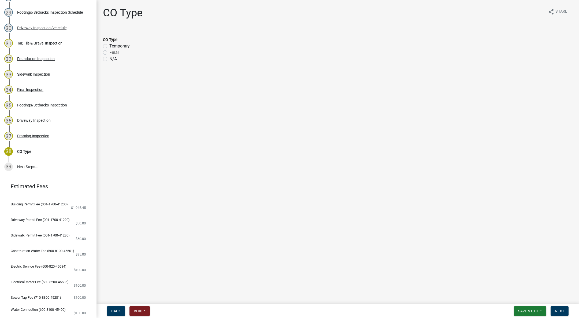
scroll to position [538, 0]
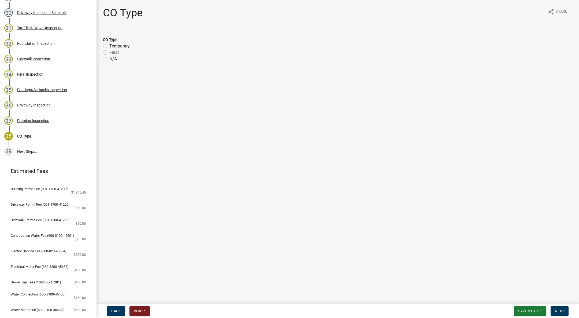
click at [109, 52] on label "Final" at bounding box center [113, 52] width 9 height 6
click at [109, 52] on input "Final" at bounding box center [110, 50] width 3 height 3
radio input "true"
click at [559, 310] on span "Next" at bounding box center [559, 311] width 9 height 4
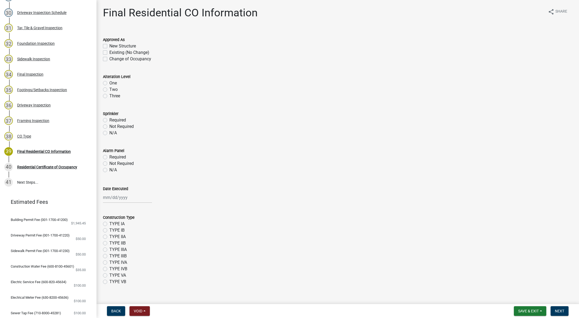
scroll to position [569, 0]
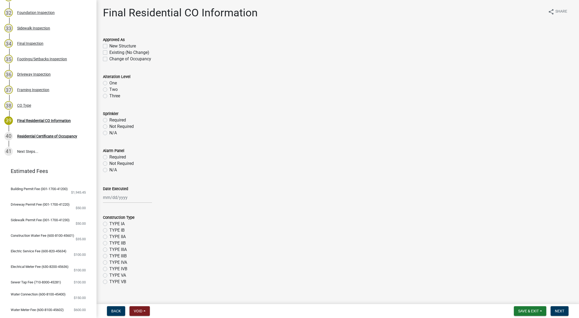
click at [109, 47] on label "New Structure" at bounding box center [122, 46] width 27 height 6
click at [109, 46] on input "New Structure" at bounding box center [110, 44] width 3 height 3
checkbox input "true"
checkbox input "false"
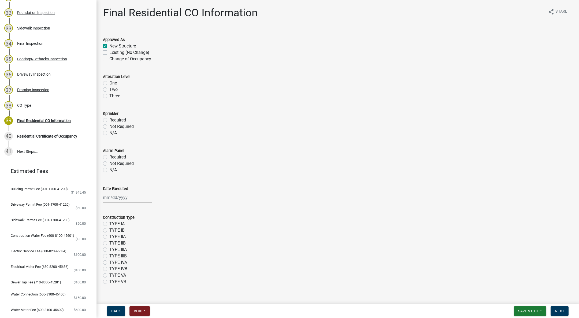
click at [109, 127] on label "Not Required" at bounding box center [121, 126] width 24 height 6
click at [109, 127] on input "Not Required" at bounding box center [110, 124] width 3 height 3
radio input "true"
click at [109, 165] on label "Not Required" at bounding box center [121, 163] width 24 height 6
click at [109, 164] on input "Not Required" at bounding box center [110, 161] width 3 height 3
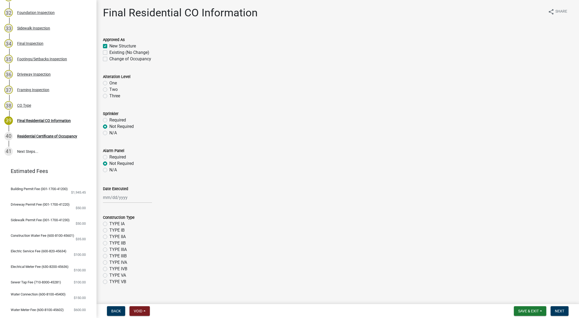
radio input "true"
select select "10"
select select "2025"
click at [122, 198] on div "[PERSON_NAME] Feb Mar Apr [PERSON_NAME][DATE] Oct Nov [DATE] 1526 1527 1528 152…" at bounding box center [127, 197] width 49 height 11
click at [124, 233] on div "8" at bounding box center [125, 234] width 9 height 9
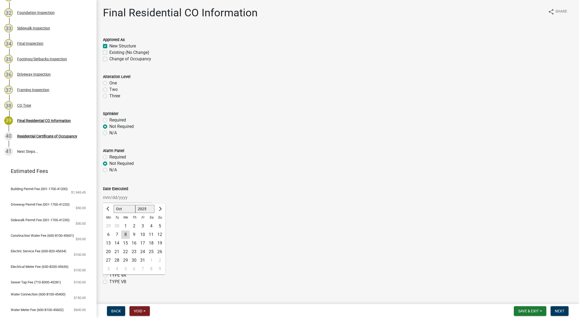
type input "[DATE]"
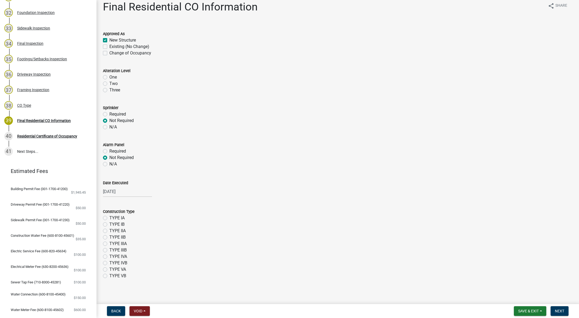
scroll to position [9, 0]
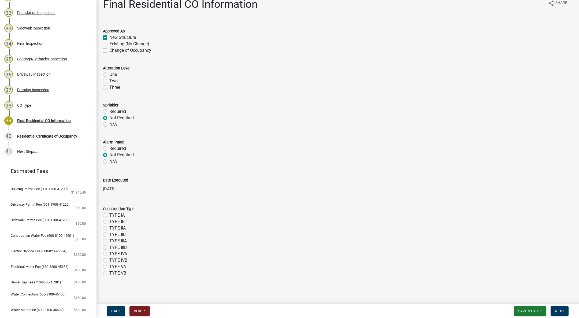
click at [109, 271] on label "TYPE VB" at bounding box center [117, 273] width 17 height 6
click at [109, 271] on input "TYPE VB" at bounding box center [110, 271] width 3 height 3
radio input "true"
click at [559, 311] on span "Next" at bounding box center [559, 311] width 9 height 4
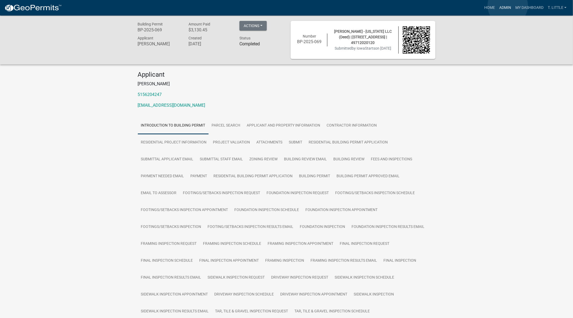
click at [508, 6] on link "Admin" at bounding box center [505, 8] width 16 height 10
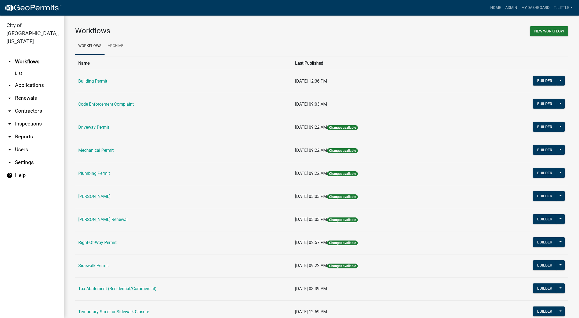
click at [80, 82] on link "Building Permit" at bounding box center [92, 81] width 29 height 5
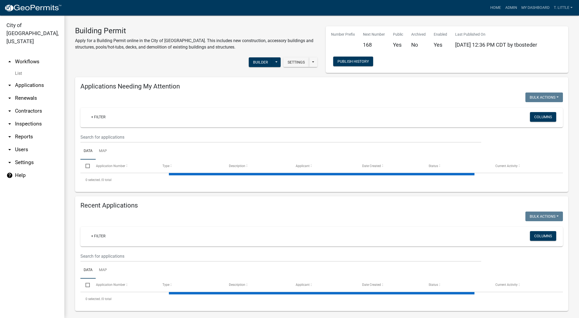
select select "3: 100"
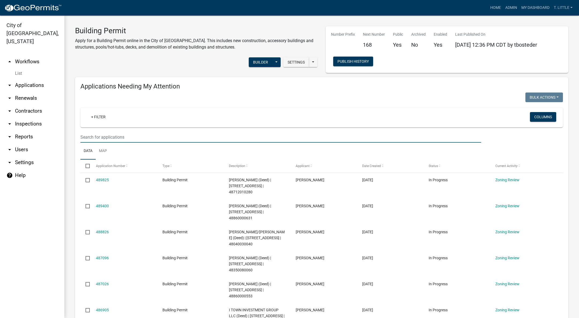
click at [172, 136] on input "text" at bounding box center [280, 137] width 401 height 11
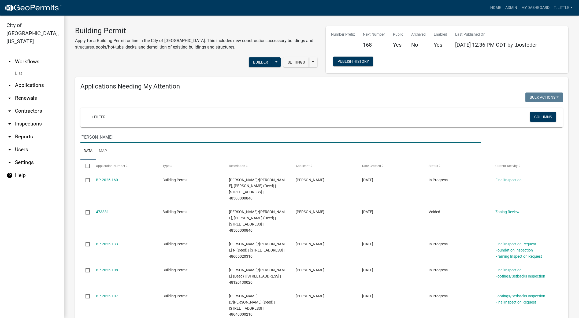
type input "[PERSON_NAME]"
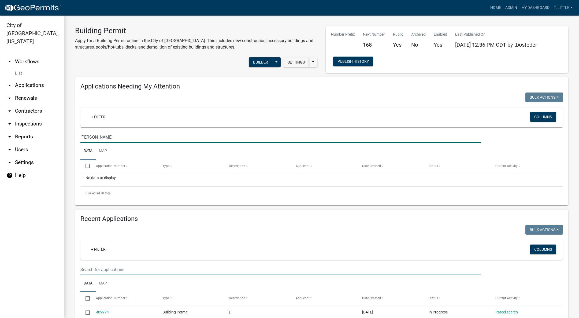
click at [186, 267] on input "text" at bounding box center [280, 269] width 401 height 11
type input "[PERSON_NAME]"
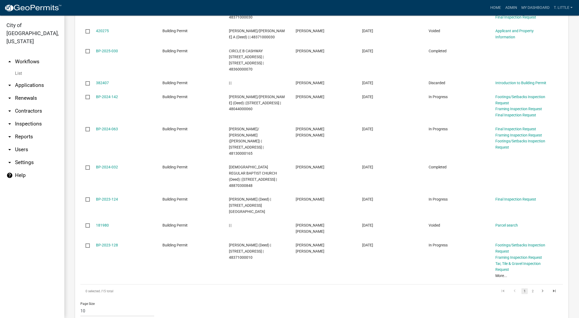
scroll to position [307, 0]
click at [113, 243] on link "BP-2023-128" at bounding box center [107, 245] width 22 height 4
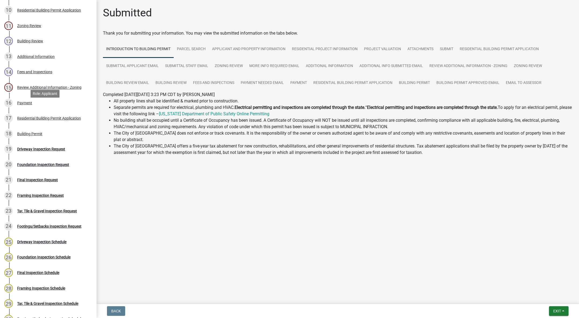
scroll to position [241, 0]
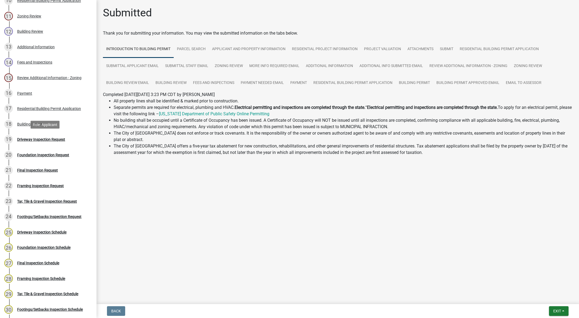
click at [65, 136] on div "19 Driveway Inspection Request" at bounding box center [46, 139] width 84 height 9
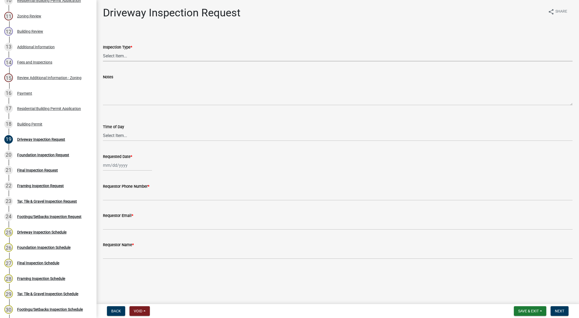
click at [118, 59] on select "Select Item... Driveway" at bounding box center [338, 55] width 470 height 11
click at [103, 50] on select "Select Item... Driveway" at bounding box center [338, 55] width 470 height 11
select select "31d1f77b-2535-448a-860d-f15fb204707d"
click at [104, 135] on select "Select Item... AM PM" at bounding box center [338, 135] width 470 height 11
click at [118, 53] on select "Select Item... Driveway" at bounding box center [338, 55] width 470 height 11
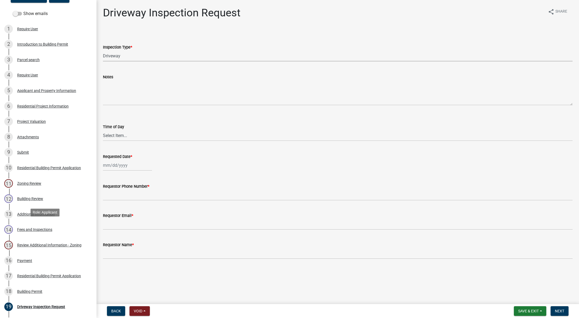
scroll to position [0, 0]
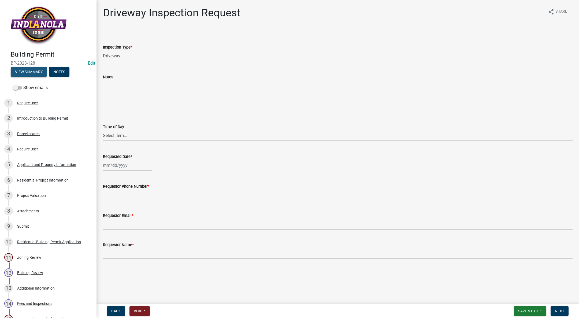
click at [22, 72] on button "View Summary" at bounding box center [29, 72] width 36 height 10
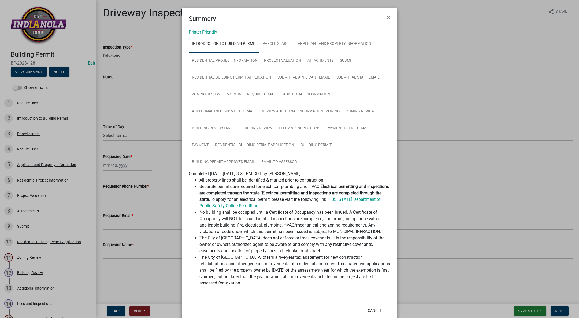
click at [382, 20] on button "×" at bounding box center [388, 17] width 12 height 15
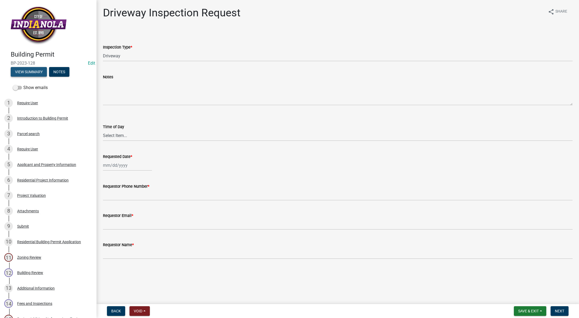
click at [26, 73] on button "View Summary" at bounding box center [29, 72] width 36 height 10
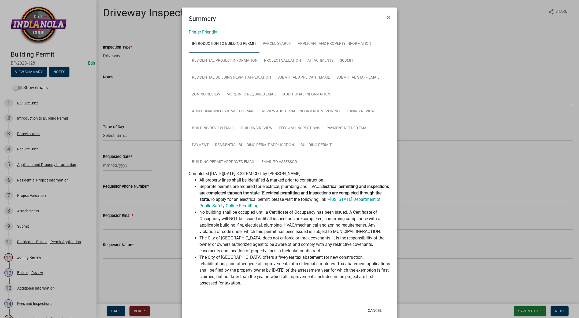
click at [222, 298] on div "Printer Friendly Introduction to Building Permit Parcel search Applicant and Pr…" at bounding box center [289, 164] width 214 height 280
click at [388, 16] on button "×" at bounding box center [388, 17] width 12 height 15
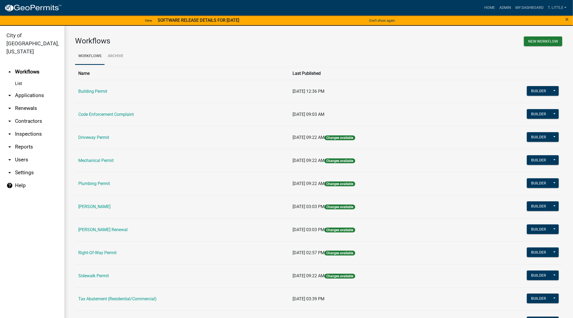
click at [105, 93] on link "Building Permit" at bounding box center [92, 91] width 29 height 5
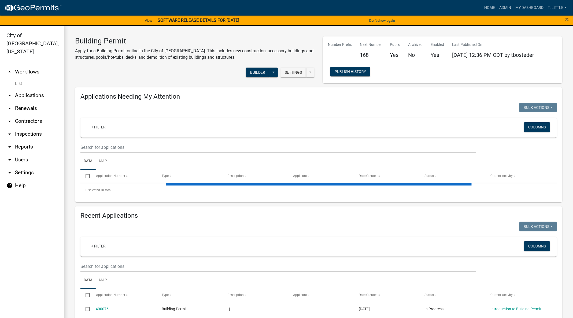
select select "3: 100"
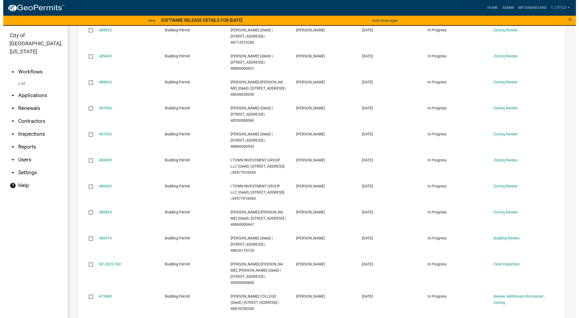
scroll to position [161, 0]
click at [105, 135] on link "487026" at bounding box center [102, 133] width 13 height 4
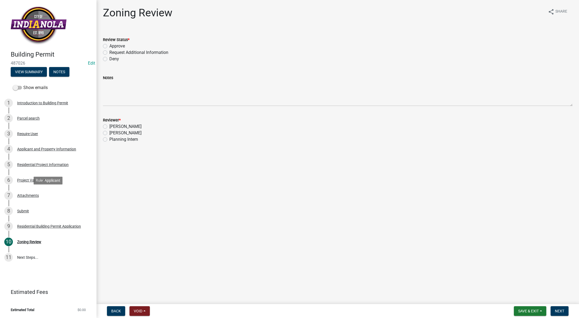
click at [29, 193] on div "Attachments" at bounding box center [28, 195] width 22 height 4
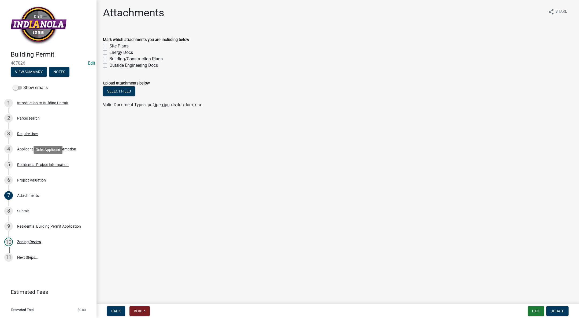
click at [36, 164] on div "Residential Project Information" at bounding box center [42, 165] width 51 height 4
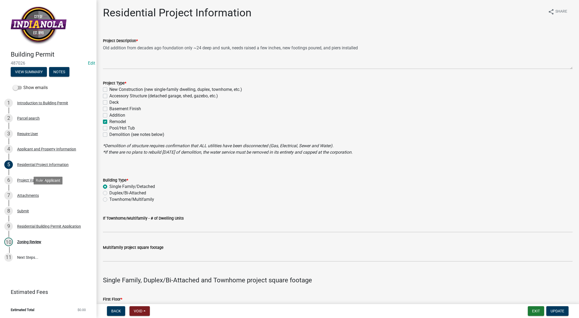
click at [28, 188] on link "7 Attachments" at bounding box center [48, 196] width 96 height 16
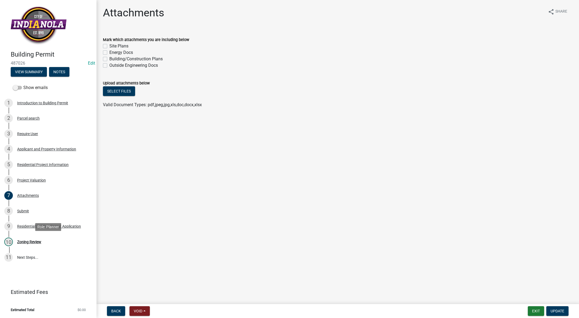
click at [36, 239] on div "10 Zoning Review" at bounding box center [46, 241] width 84 height 9
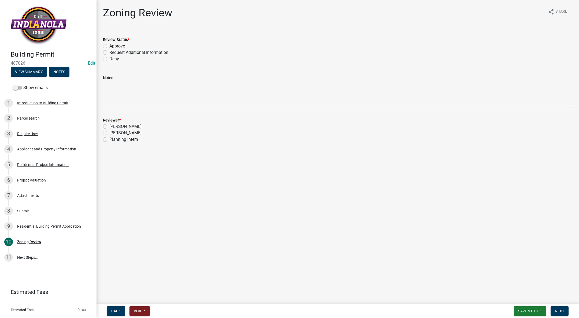
click at [109, 44] on label "Approve" at bounding box center [117, 46] width 16 height 6
click at [109, 44] on input "Approve" at bounding box center [110, 44] width 3 height 3
radio input "true"
click at [109, 133] on label "Tim Little" at bounding box center [125, 133] width 32 height 6
click at [109, 133] on input "Tim Little" at bounding box center [110, 131] width 3 height 3
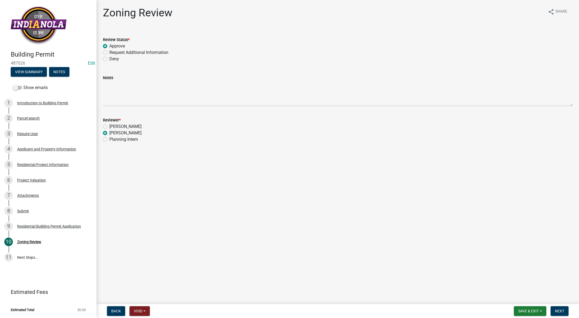
radio input "true"
click at [558, 311] on span "Next" at bounding box center [559, 311] width 9 height 4
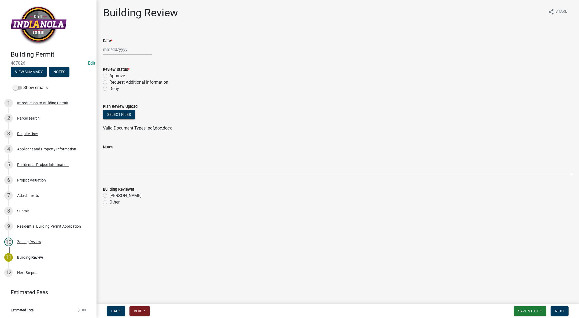
select select "10"
select select "2025"
click at [110, 50] on div "[PERSON_NAME] Feb Mar Apr [PERSON_NAME][DATE] Oct Nov [DATE] 1526 1527 1528 152…" at bounding box center [127, 49] width 49 height 11
click at [124, 88] on div "8" at bounding box center [125, 86] width 9 height 9
type input "[DATE]"
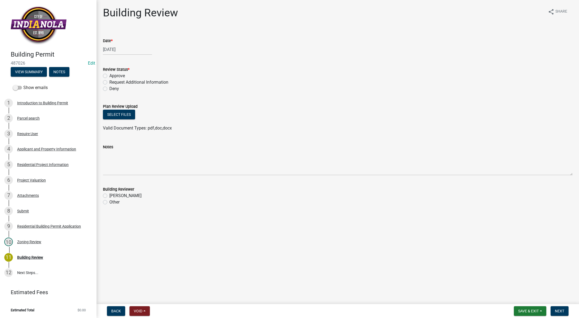
click at [109, 81] on label "Request Additional Information" at bounding box center [138, 82] width 59 height 6
click at [109, 81] on input "Request Additional Information" at bounding box center [110, 80] width 3 height 3
radio input "true"
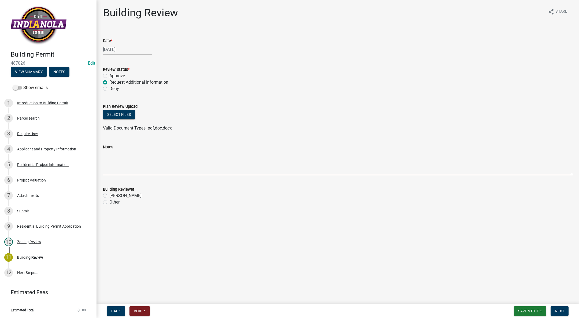
click at [116, 163] on textarea "Notes" at bounding box center [338, 162] width 470 height 25
drag, startPoint x: 332, startPoint y: 154, endPoint x: 96, endPoint y: 153, distance: 235.8
click at [96, 154] on div "Building Permit 487026 Edit View Summary Notes Show emails 1 Introduction to Bu…" at bounding box center [289, 159] width 579 height 318
type textarea "Please provide plans for the proposed scope of work. Need to know show location…"
click at [57, 161] on div "5 Residential Project Information" at bounding box center [46, 164] width 84 height 9
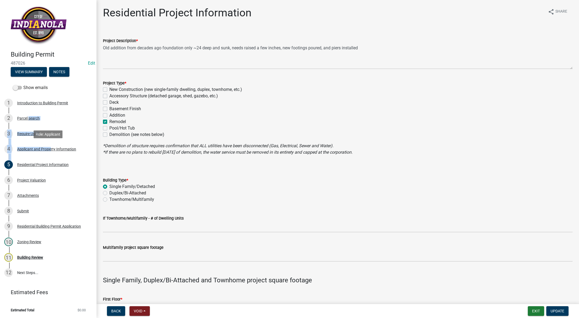
drag, startPoint x: 28, startPoint y: 112, endPoint x: 48, endPoint y: 155, distance: 48.0
click at [48, 155] on ul "1 Introduction to Building Permit 2 Parcel search 3 Require User 4 Applicant an…" at bounding box center [48, 187] width 96 height 189
click at [76, 207] on div "8 Submit" at bounding box center [46, 211] width 84 height 9
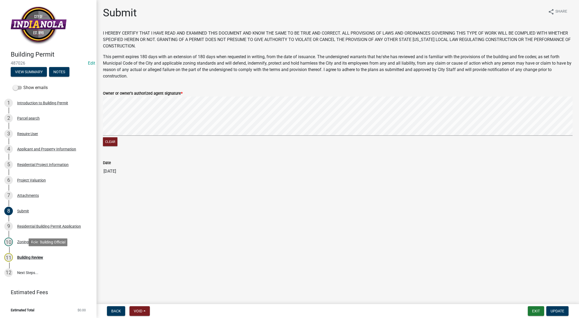
click at [38, 255] on div "Building Review" at bounding box center [30, 257] width 26 height 4
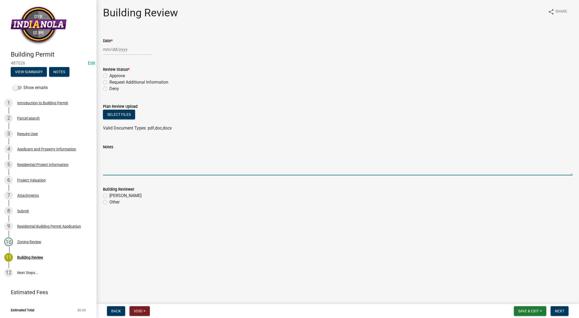
click at [109, 166] on textarea "Notes" at bounding box center [338, 162] width 470 height 25
paste textarea "Please provide plans for the proposed scope of work. Need to know show location…"
drag, startPoint x: 343, startPoint y: 110, endPoint x: 379, endPoint y: 152, distance: 55.5
click at [379, 152] on textarea "Please provide plans for the proposed scope of work. Need to know show location…" at bounding box center [338, 162] width 470 height 25
click at [470, 154] on textarea "Please provide plans for the proposed scope of work. Need to know show location…" at bounding box center [338, 162] width 470 height 25
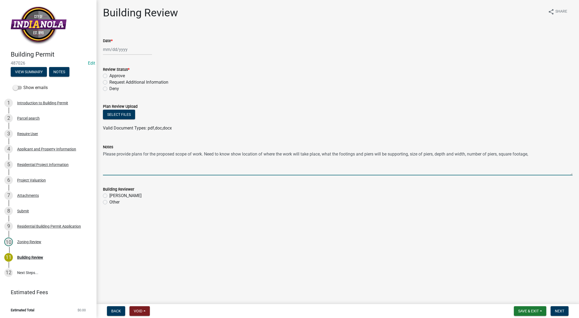
click at [537, 154] on textarea "Please provide plans for the proposed scope of work. Need to know show location…" at bounding box center [338, 162] width 470 height 25
drag, startPoint x: 103, startPoint y: 153, endPoint x: 153, endPoint y: 162, distance: 50.9
click at [157, 162] on textarea "Please provide plans for the proposed scope of work. Need to know show location…" at bounding box center [338, 162] width 470 height 25
type textarea "Please provide plans for the proposed scope of work. Need to know show location…"
click at [40, 163] on div "Residential Project Information" at bounding box center [42, 165] width 51 height 4
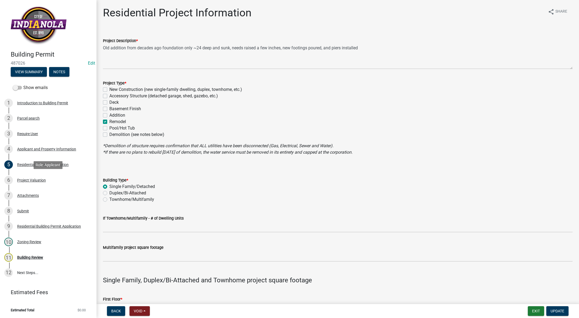
click at [32, 181] on div "Project Valuation" at bounding box center [31, 180] width 29 height 4
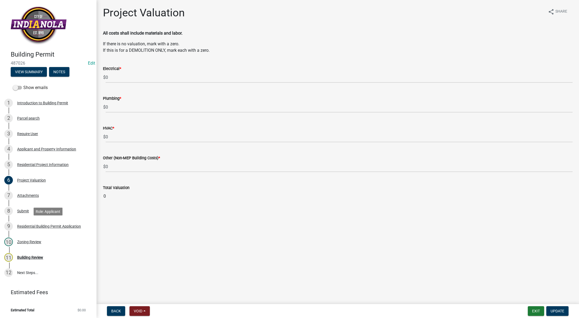
click at [23, 220] on link "9 Residential Building Permit Application" at bounding box center [48, 227] width 96 height 16
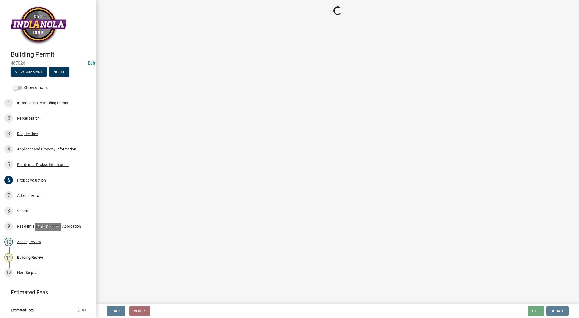
click at [18, 239] on div "10 Zoning Review" at bounding box center [46, 241] width 84 height 9
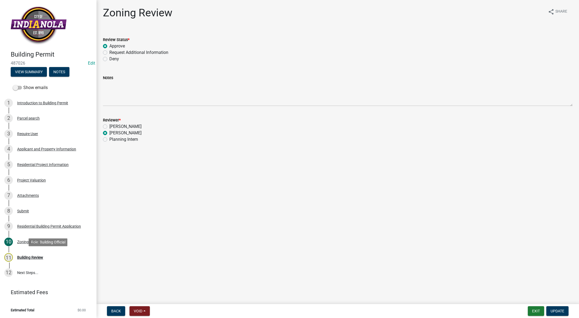
click at [46, 257] on div "11 Building Review" at bounding box center [46, 257] width 84 height 9
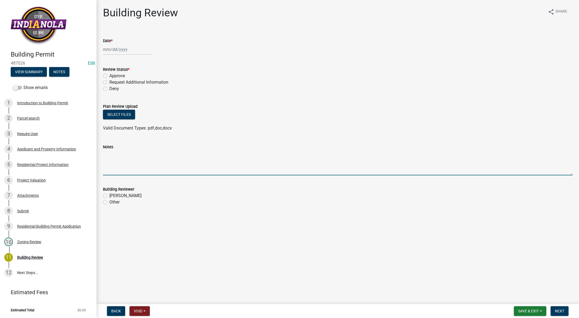
click at [148, 156] on textarea "Notes" at bounding box center [338, 162] width 470 height 25
paste textarea "Please provide plans for the proposed scope of work. Need to know show location…"
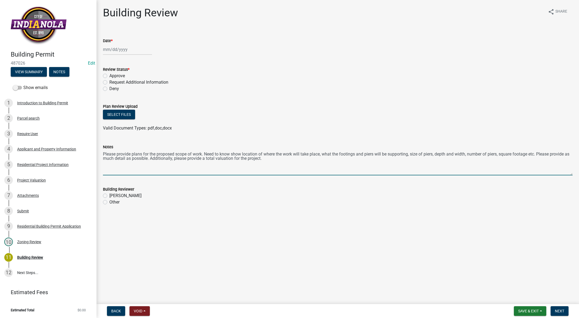
type textarea "Please provide plans for the proposed scope of work. Need to know show location…"
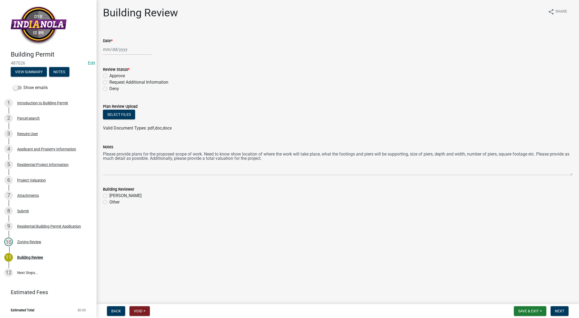
click at [109, 194] on label "Tim Little" at bounding box center [125, 195] width 32 height 6
click at [109, 194] on input "Tim Little" at bounding box center [110, 193] width 3 height 3
radio input "true"
click at [556, 311] on span "Next" at bounding box center [559, 311] width 9 height 4
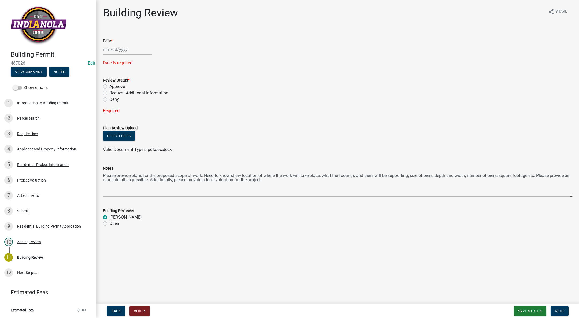
click at [113, 49] on div at bounding box center [127, 49] width 49 height 11
select select "10"
select select "2025"
click at [124, 84] on div "8" at bounding box center [125, 86] width 9 height 9
type input "[DATE]"
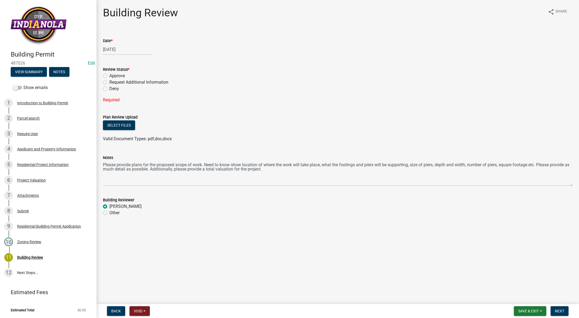
click at [109, 83] on label "Request Additional Information" at bounding box center [138, 82] width 59 height 6
click at [109, 83] on input "Request Additional Information" at bounding box center [110, 80] width 3 height 3
radio input "true"
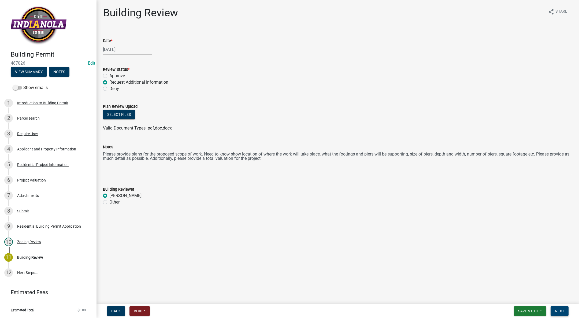
click at [556, 309] on span "Next" at bounding box center [559, 311] width 9 height 4
